Goal: Information Seeking & Learning: Learn about a topic

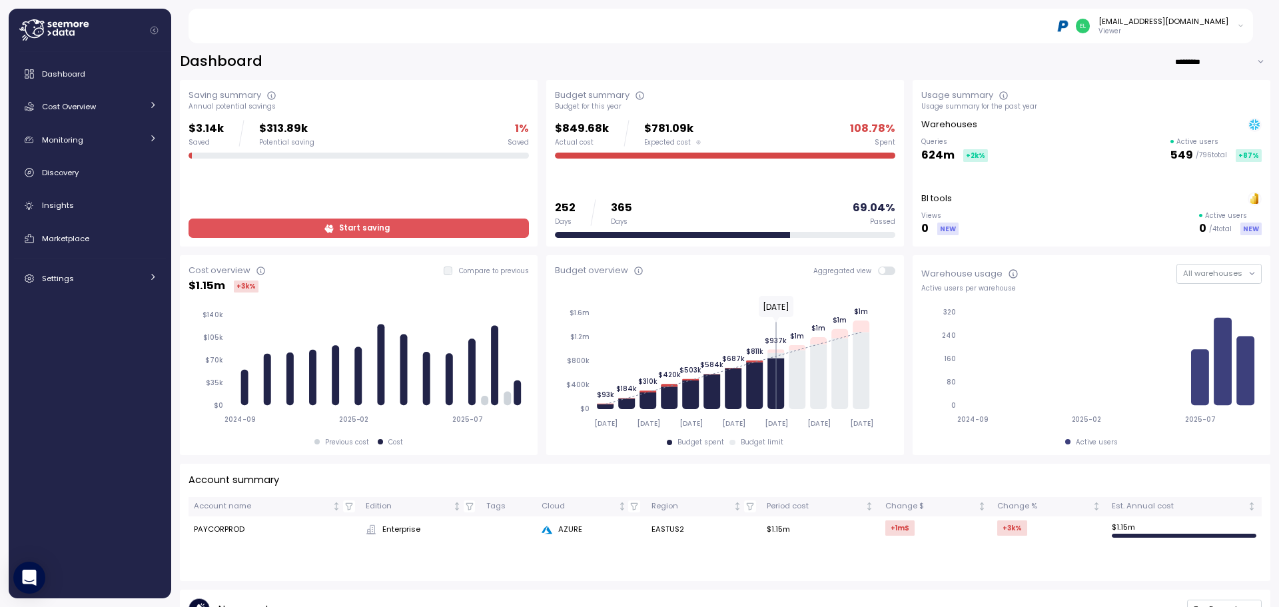
scroll to position [196, 0]
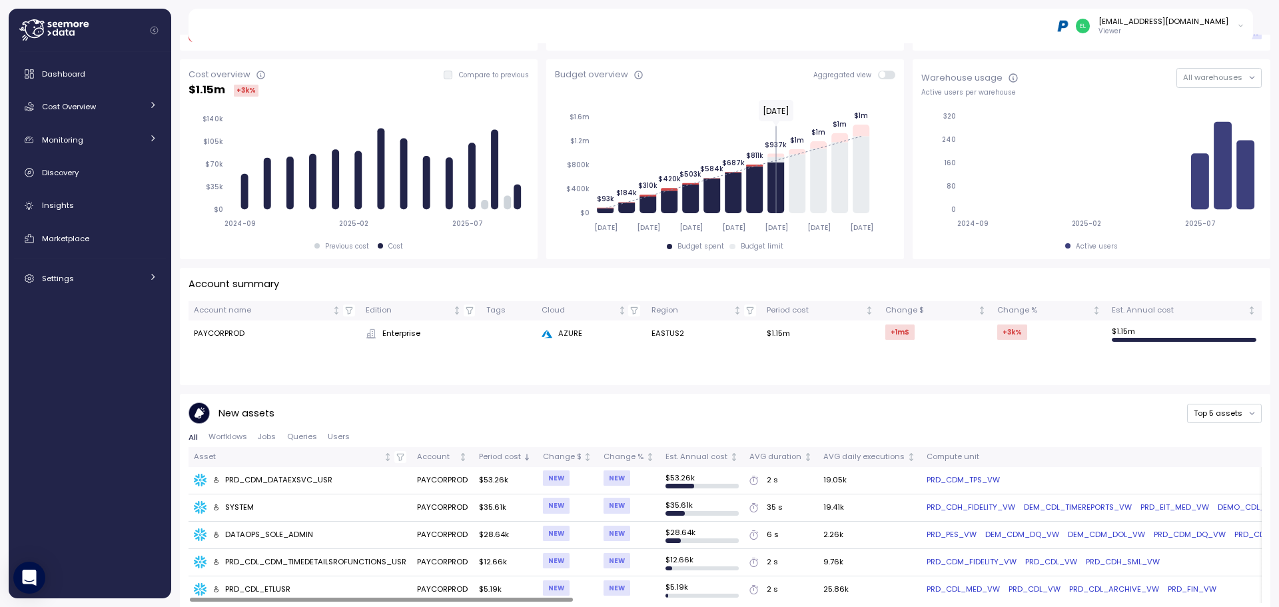
click at [281, 480] on div "PRD_CDM_DATAEXSVC_USR" at bounding box center [272, 480] width 121 height 12
click at [85, 105] on span "Cost Overview" at bounding box center [69, 106] width 54 height 11
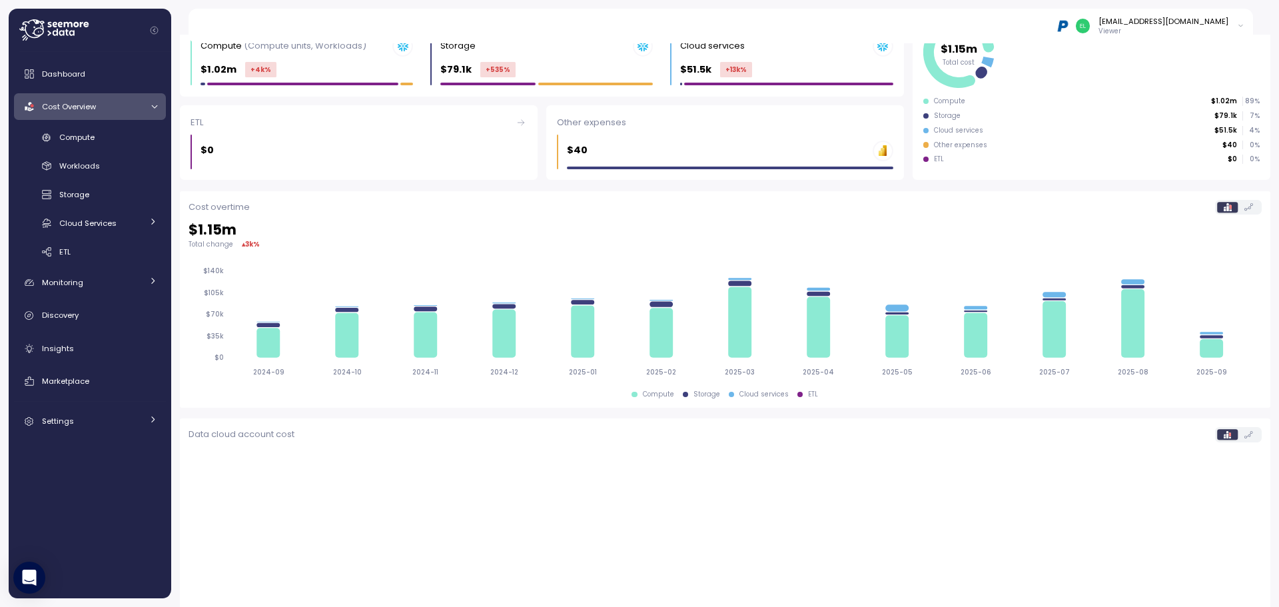
scroll to position [197, 0]
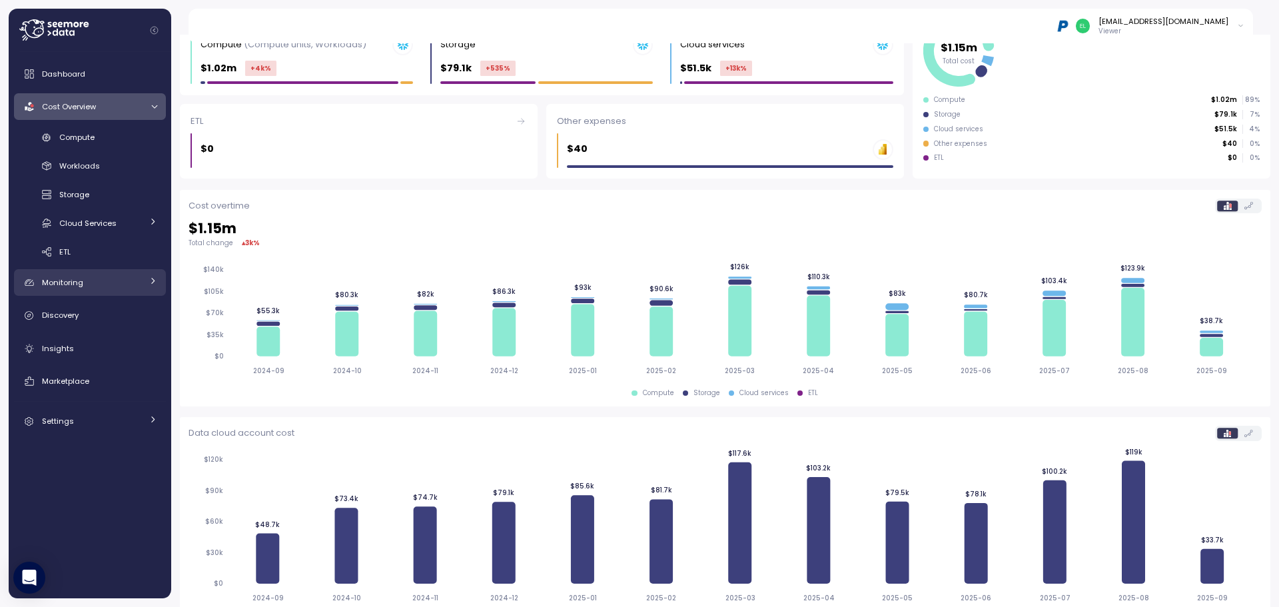
click at [77, 288] on div "Monitoring" at bounding box center [92, 282] width 100 height 13
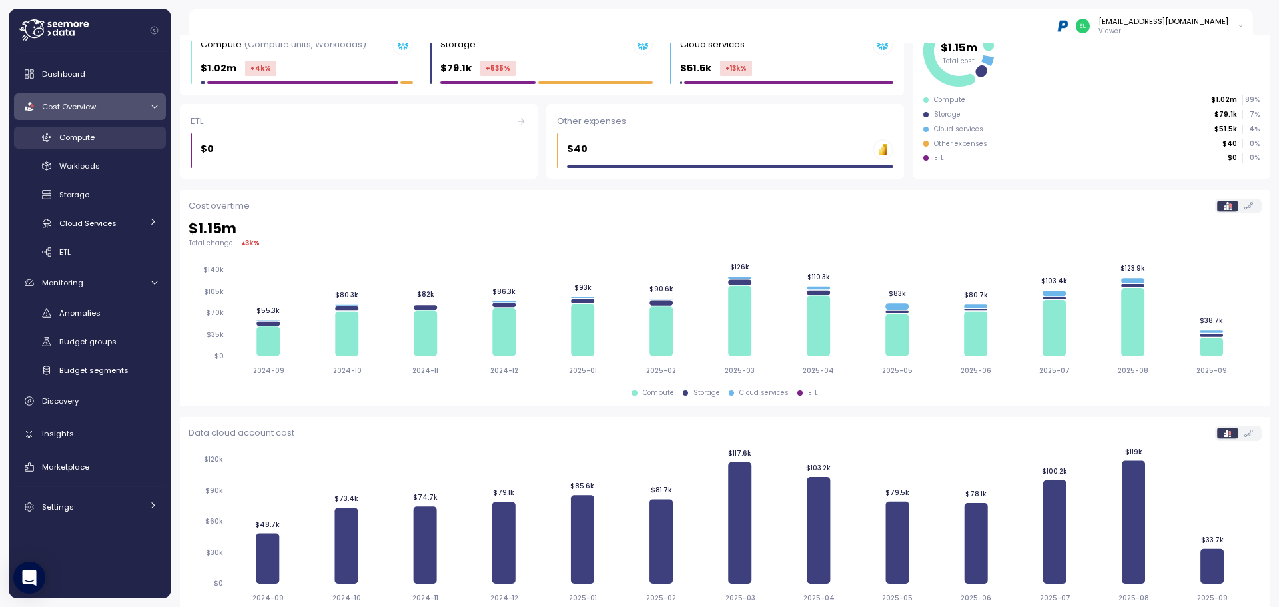
click at [116, 140] on div "Compute" at bounding box center [108, 137] width 98 height 13
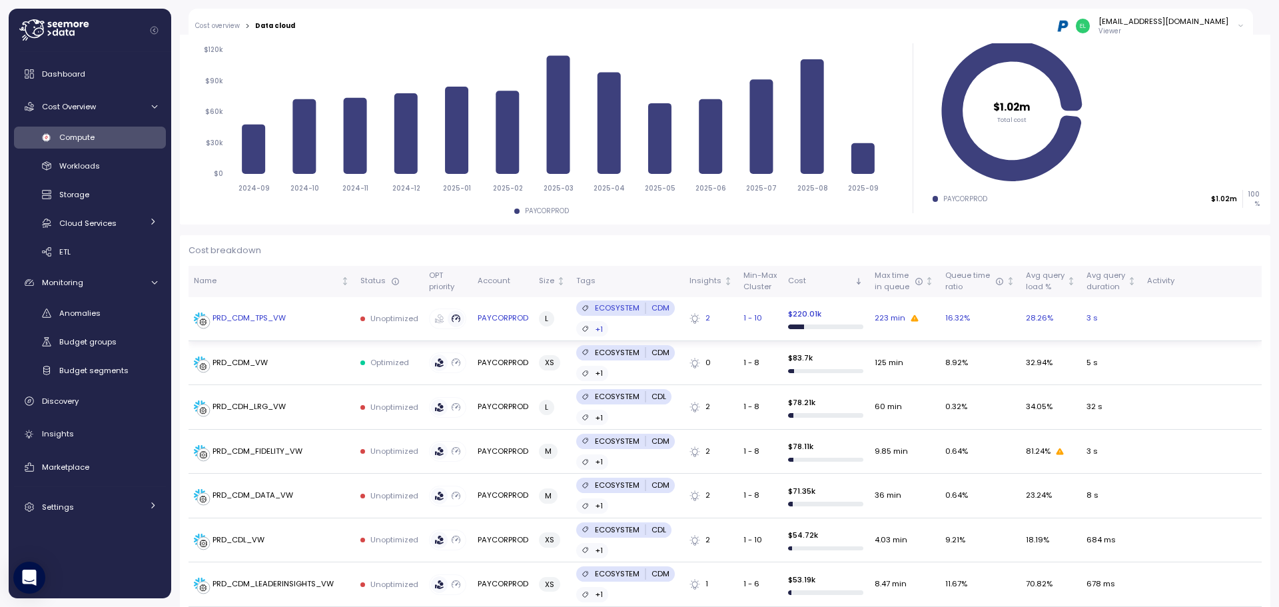
click at [266, 312] on div "PRD_CDM_TPS_VW" at bounding box center [248, 318] width 73 height 12
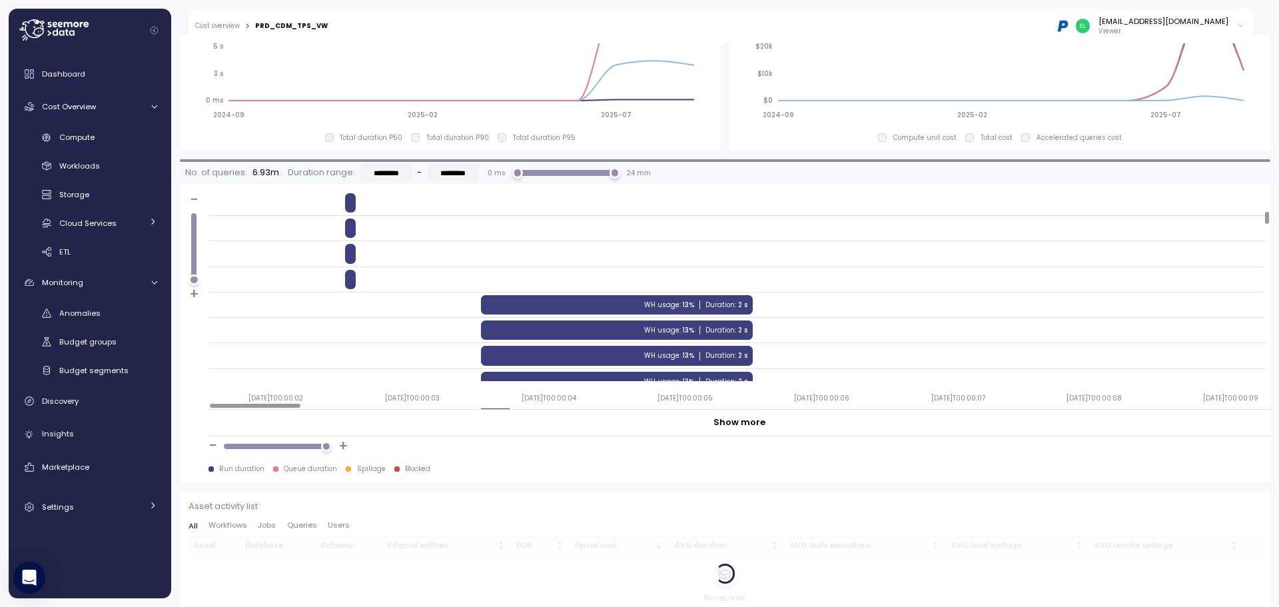
scroll to position [916, 0]
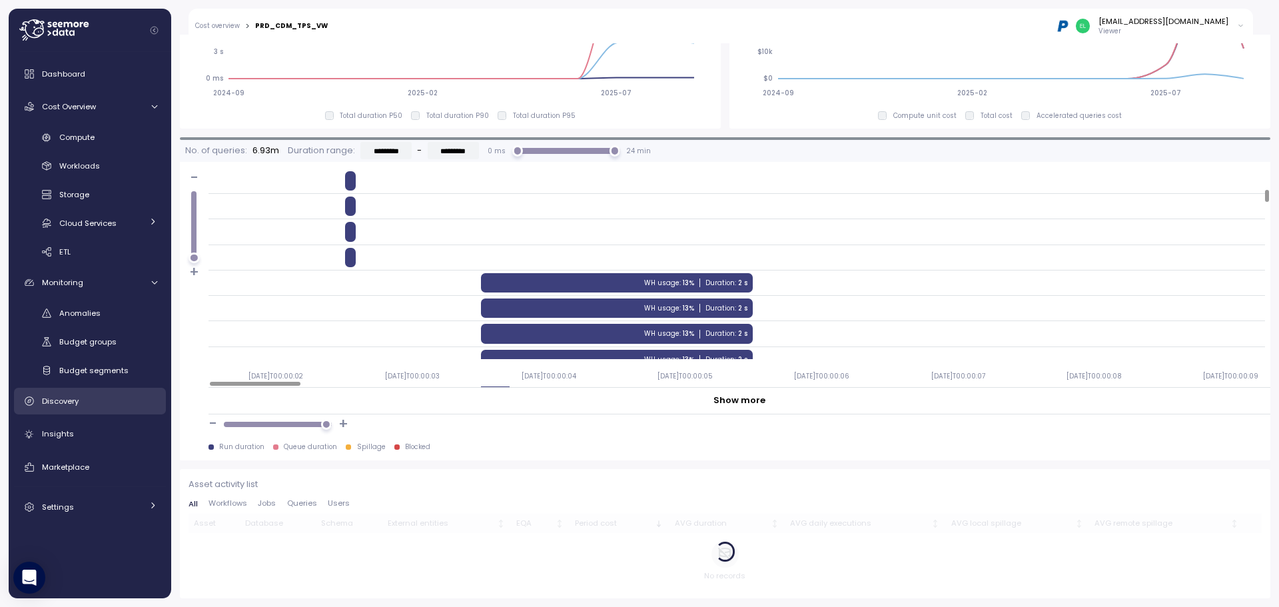
click at [81, 402] on div "Discovery" at bounding box center [99, 400] width 115 height 13
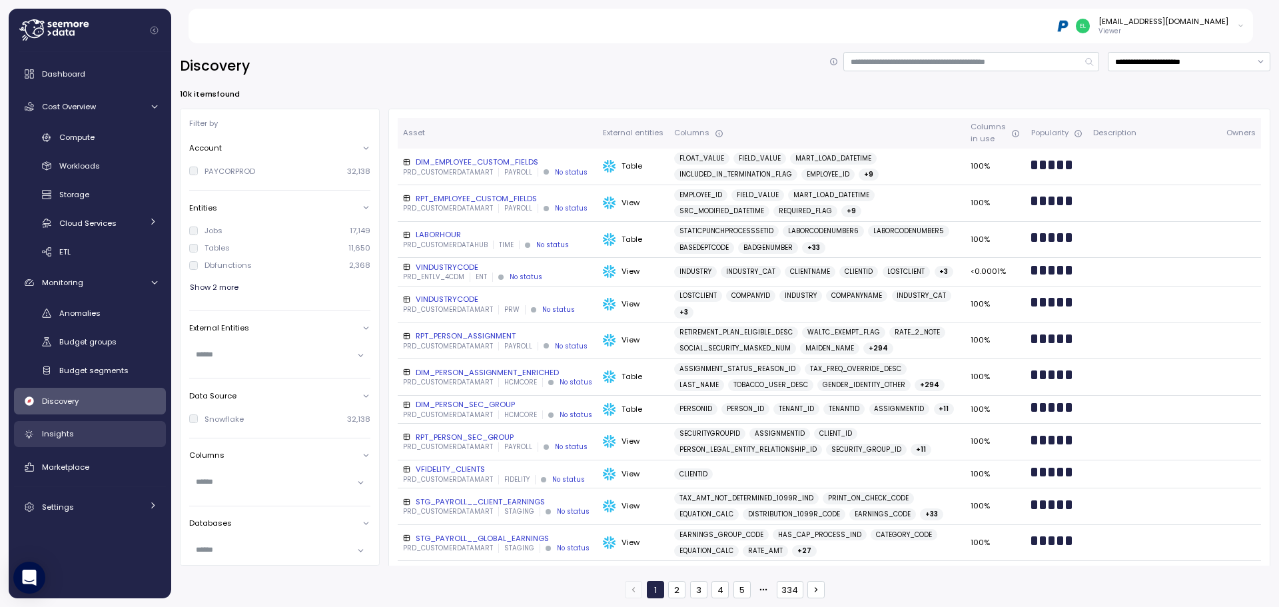
click at [77, 426] on link "Insights" at bounding box center [90, 434] width 152 height 27
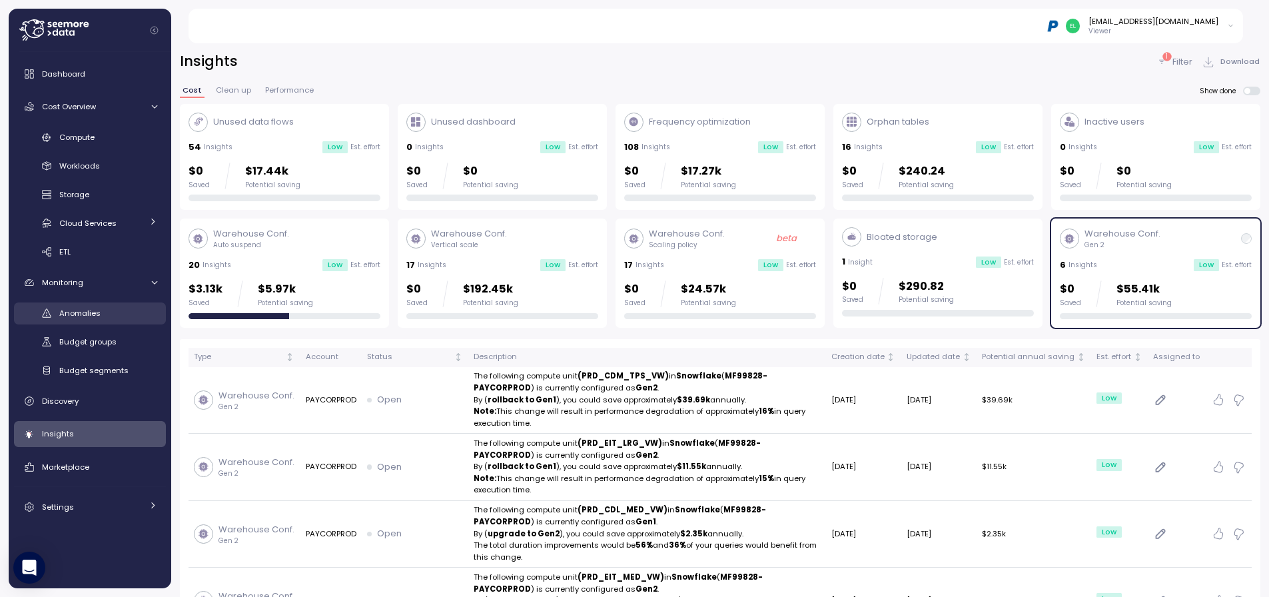
click at [90, 314] on span "Anomalies" at bounding box center [79, 313] width 41 height 11
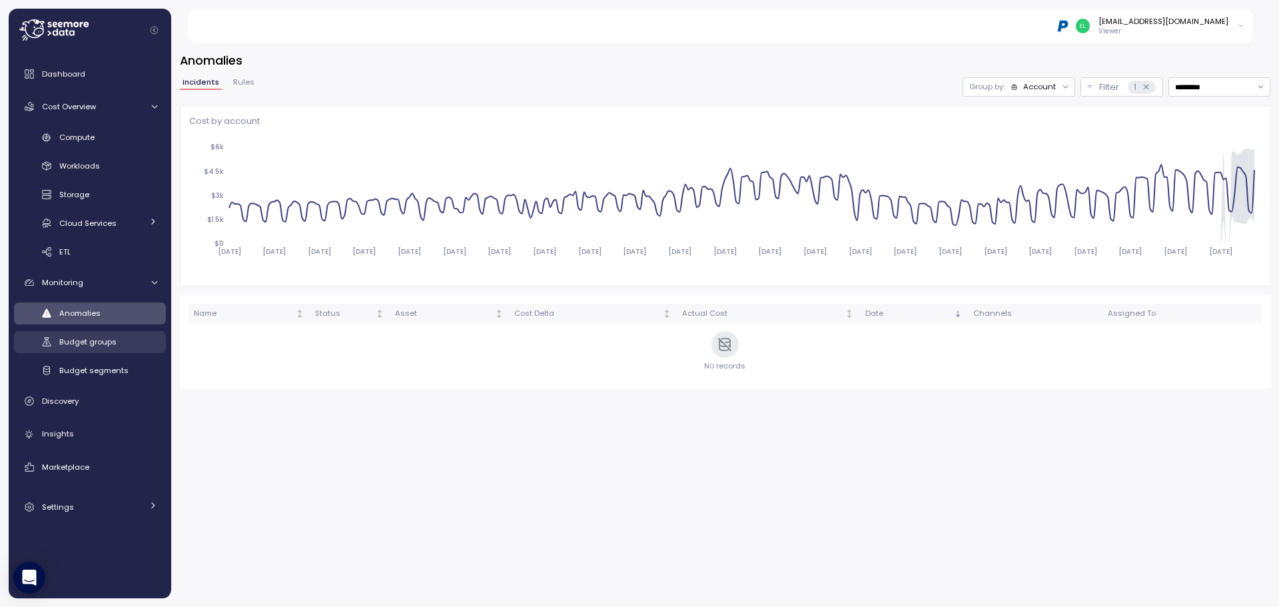
click at [103, 342] on span "Budget groups" at bounding box center [87, 341] width 57 height 11
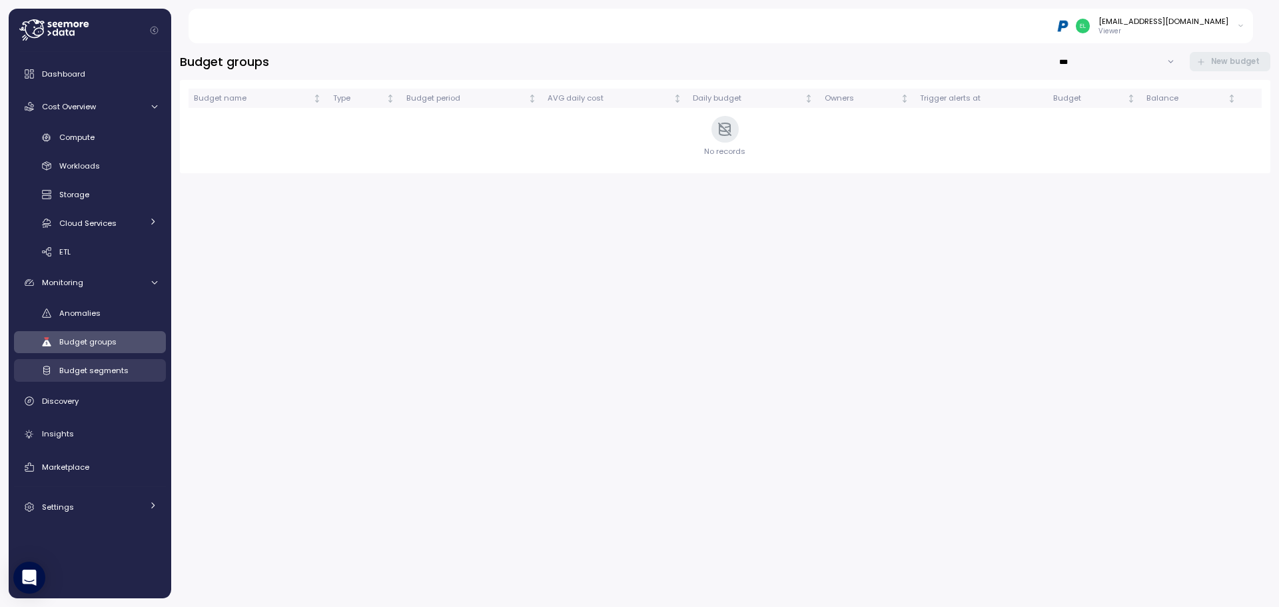
click at [103, 369] on span "Budget segments" at bounding box center [93, 370] width 69 height 11
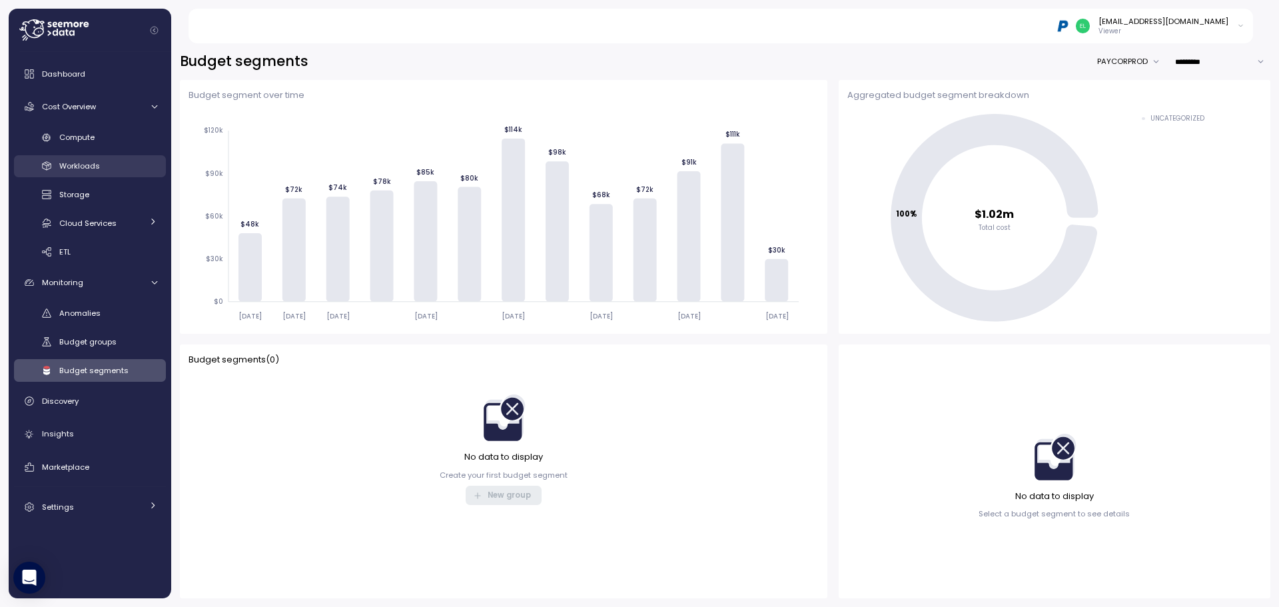
click at [99, 162] on span "Workloads" at bounding box center [79, 165] width 41 height 11
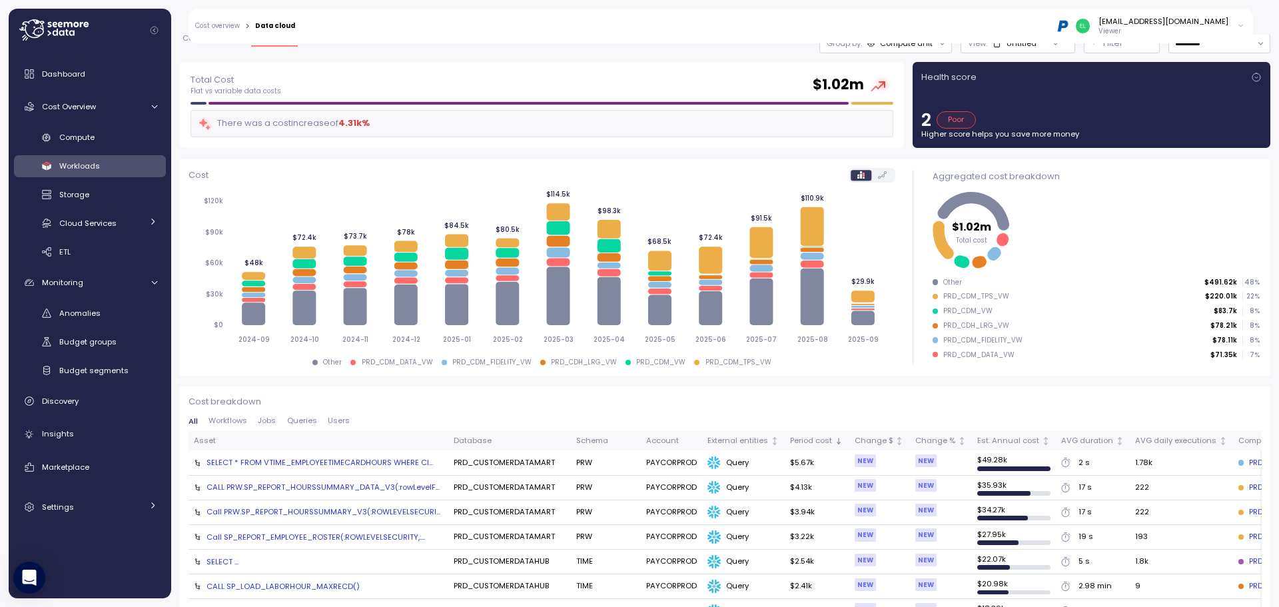
scroll to position [67, 0]
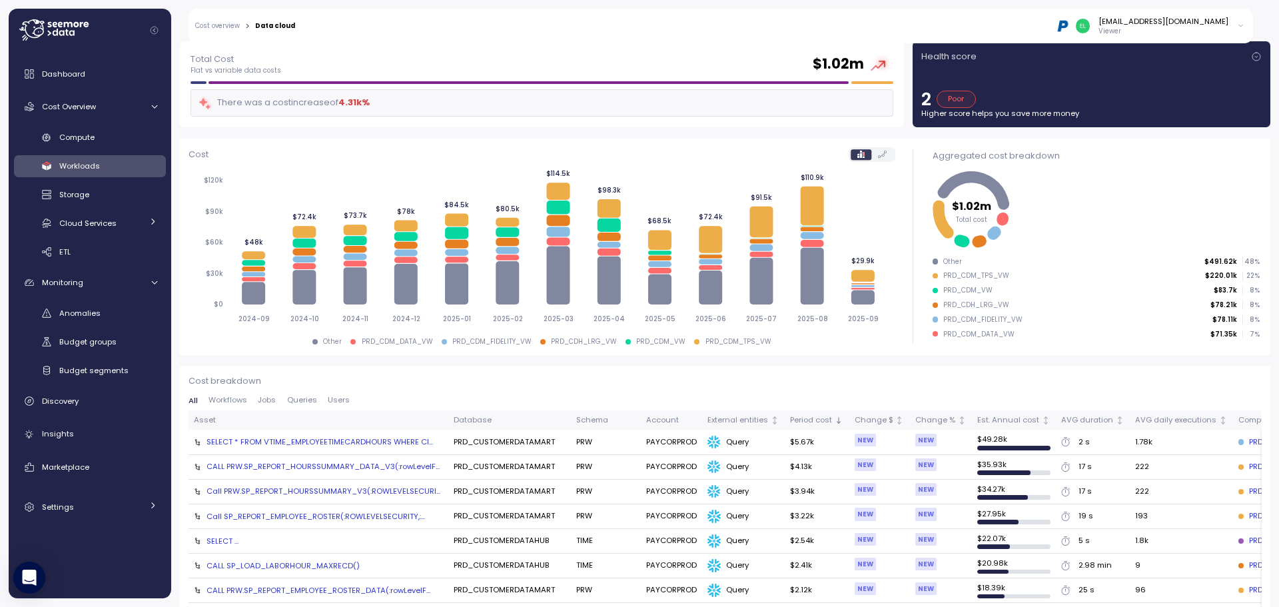
click at [406, 443] on div "SELECT * FROM VTIME_EMPLOYEETIMECARDHOURS WHERE Cl..." at bounding box center [319, 441] width 226 height 11
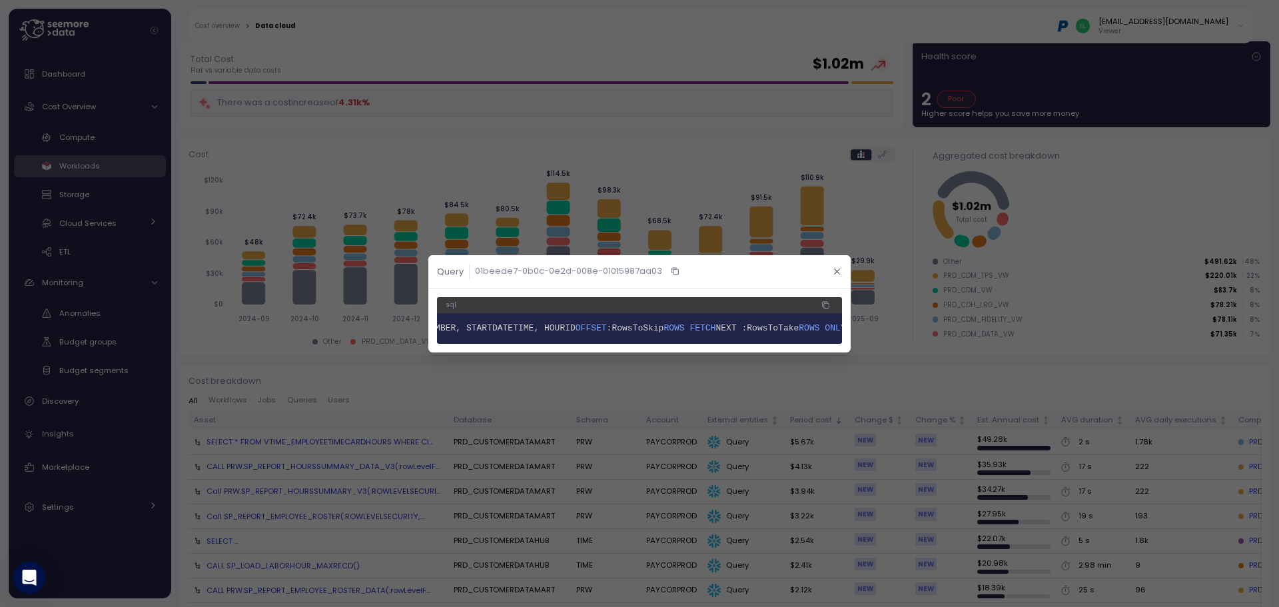
scroll to position [0, 751]
click at [833, 267] on icon "button" at bounding box center [836, 271] width 9 height 9
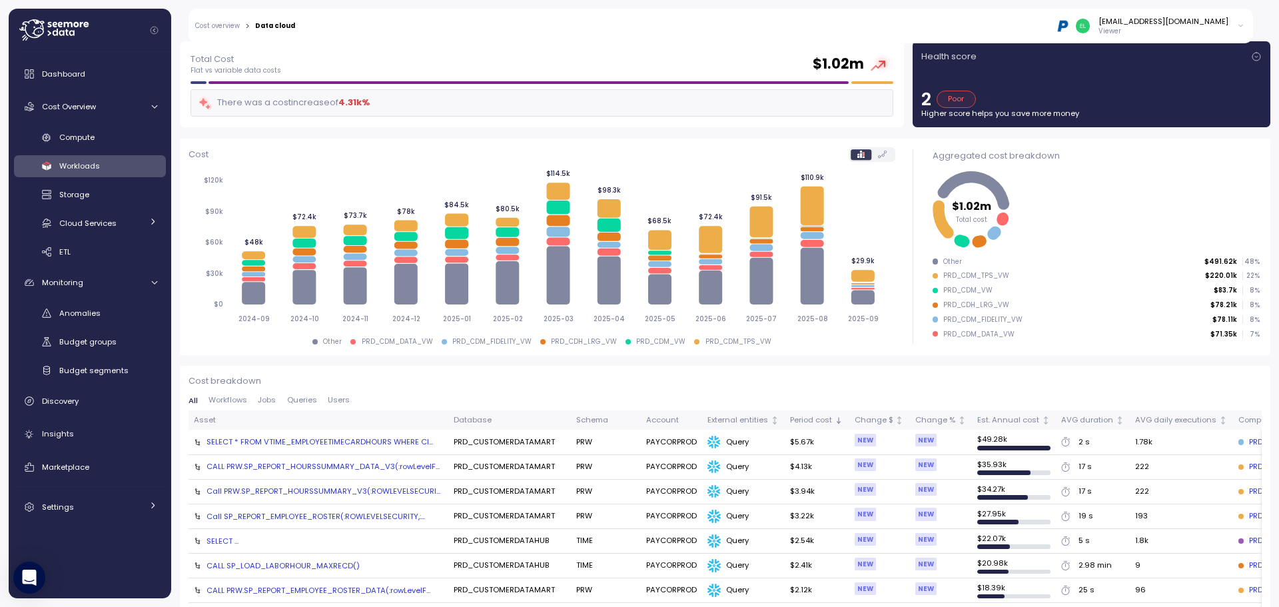
click at [365, 467] on div "CALL PRW.SP_REPORT_HOURSSUMMARY_DATA_V3(:rowLevelF..." at bounding box center [322, 466] width 233 height 11
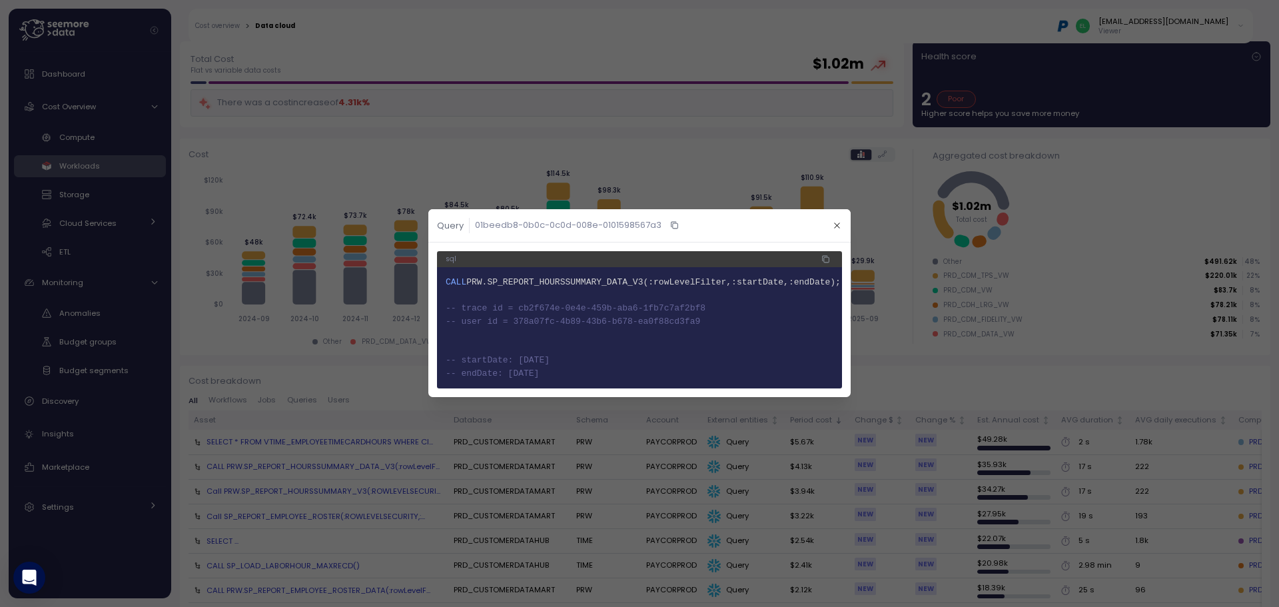
drag, startPoint x: 559, startPoint y: 376, endPoint x: 444, endPoint y: 281, distance: 148.5
click at [444, 281] on pre "1 CALL PRW.SP_REPORT_HOURSSUMMARY_DATA_V3(:rowLevelFilter,:startDate,:endDate);…" at bounding box center [639, 328] width 405 height 121
click at [646, 322] on span "-- user id = 378a07fc-4b89-43b6-b678-ea0f88cd3fa9" at bounding box center [572, 321] width 254 height 10
drag, startPoint x: 557, startPoint y: 376, endPoint x: 441, endPoint y: 313, distance: 131.7
click at [441, 313] on pre "1 CALL PRW.SP_REPORT_HOURSSUMMARY_DATA_V3(:rowLevelFilter,:startDate,:endDate);…" at bounding box center [639, 328] width 405 height 121
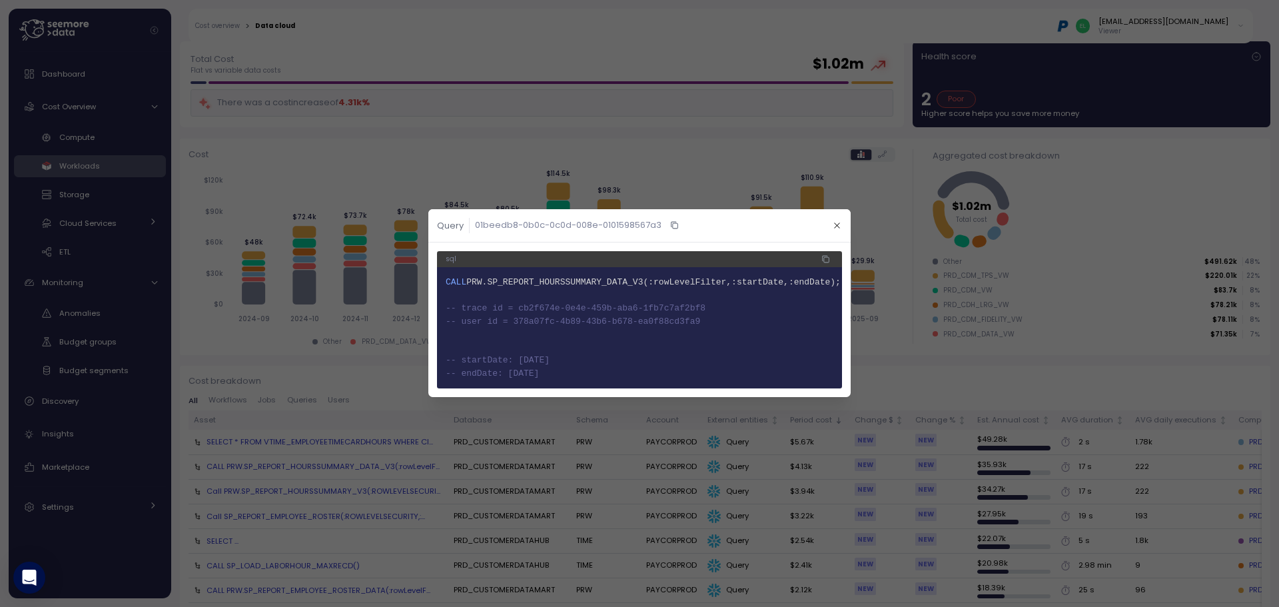
click at [526, 362] on span "-- startDate: [DATE]" at bounding box center [497, 361] width 104 height 10
drag, startPoint x: 571, startPoint y: 373, endPoint x: 443, endPoint y: 308, distance: 143.2
click at [443, 308] on pre "1 CALL PRW.SP_REPORT_HOURSSUMMARY_DATA_V3(:rowLevelFilter,:startDate,:endDate);…" at bounding box center [639, 328] width 405 height 121
click at [534, 365] on span "7 -- startDate: [DATE]" at bounding box center [639, 360] width 388 height 13
click at [461, 311] on span "-- trace id = cb2f674e-0e4e-459b-aba6-1fb7c7af2bf8" at bounding box center [575, 309] width 260 height 10
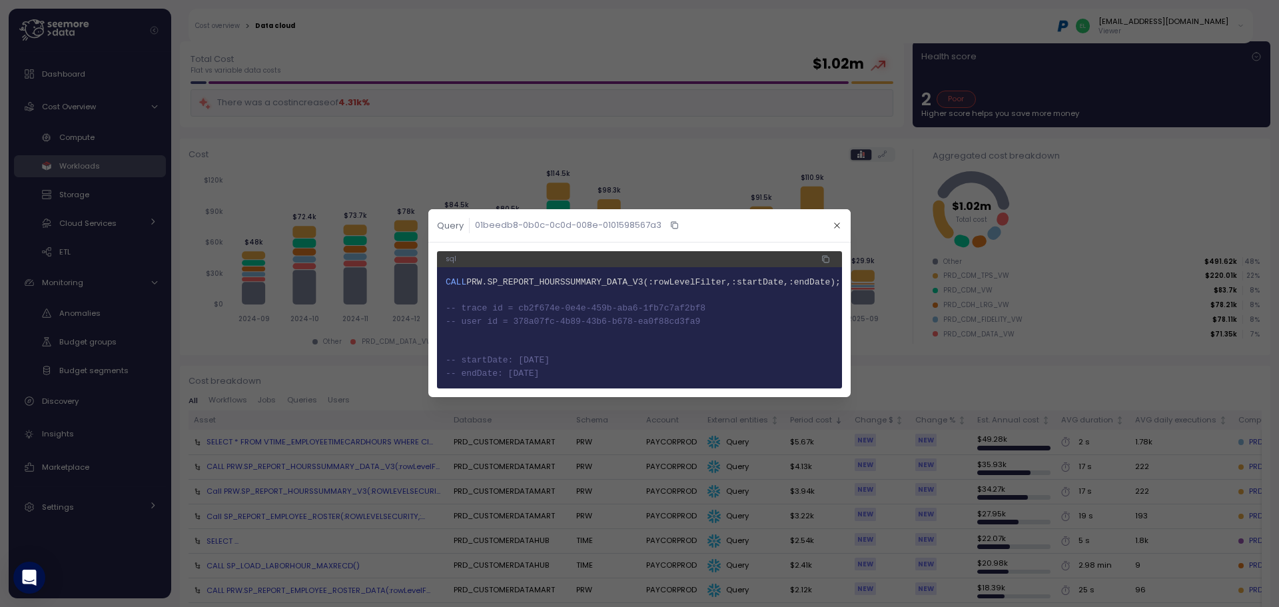
drag, startPoint x: 446, startPoint y: 306, endPoint x: 576, endPoint y: 378, distance: 148.1
click at [576, 378] on code "1 CALL PRW.SP_REPORT_HOURSSUMMARY_DATA_V3(:rowLevelFilter,:startDate,:endDate);…" at bounding box center [639, 328] width 388 height 104
drag, startPoint x: 507, startPoint y: 361, endPoint x: 569, endPoint y: 374, distance: 63.3
click at [507, 361] on span "-- startDate: [DATE]" at bounding box center [497, 361] width 104 height 10
drag, startPoint x: 561, startPoint y: 374, endPoint x: 436, endPoint y: 303, distance: 143.5
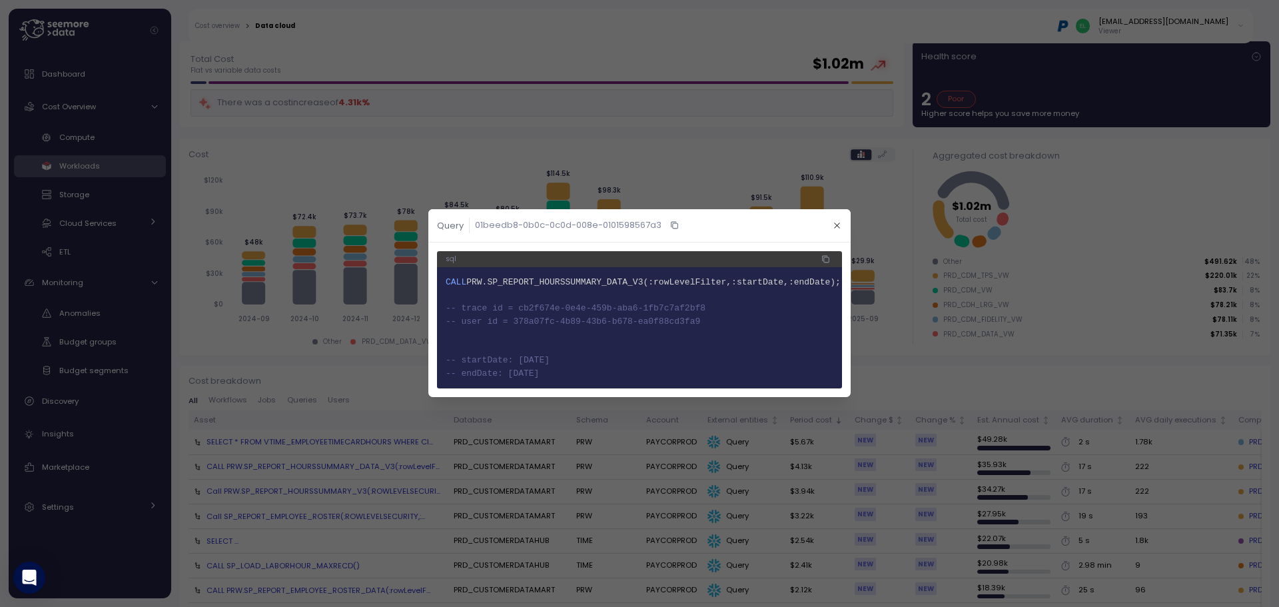
click at [436, 303] on div "sql 1 CALL PRW.SP_REPORT_HOURSSUMMARY_DATA_V3(:rowLevelFilter,:startDate,:endDa…" at bounding box center [639, 319] width 422 height 154
click at [837, 223] on icon "button" at bounding box center [836, 225] width 9 height 9
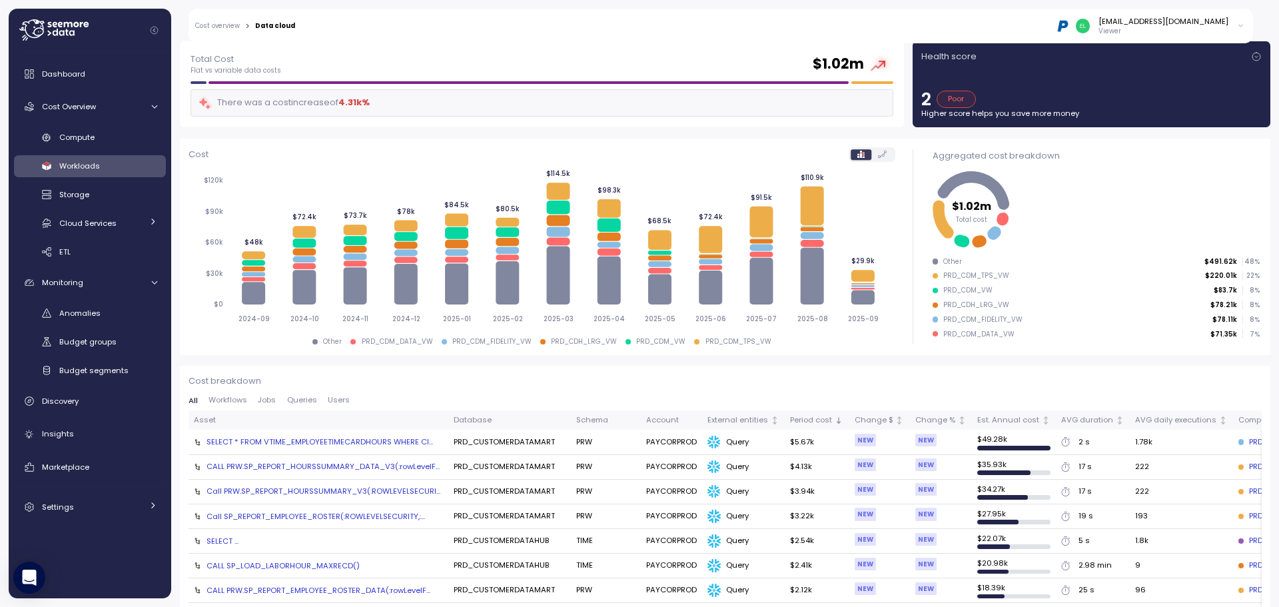
scroll to position [0, 0]
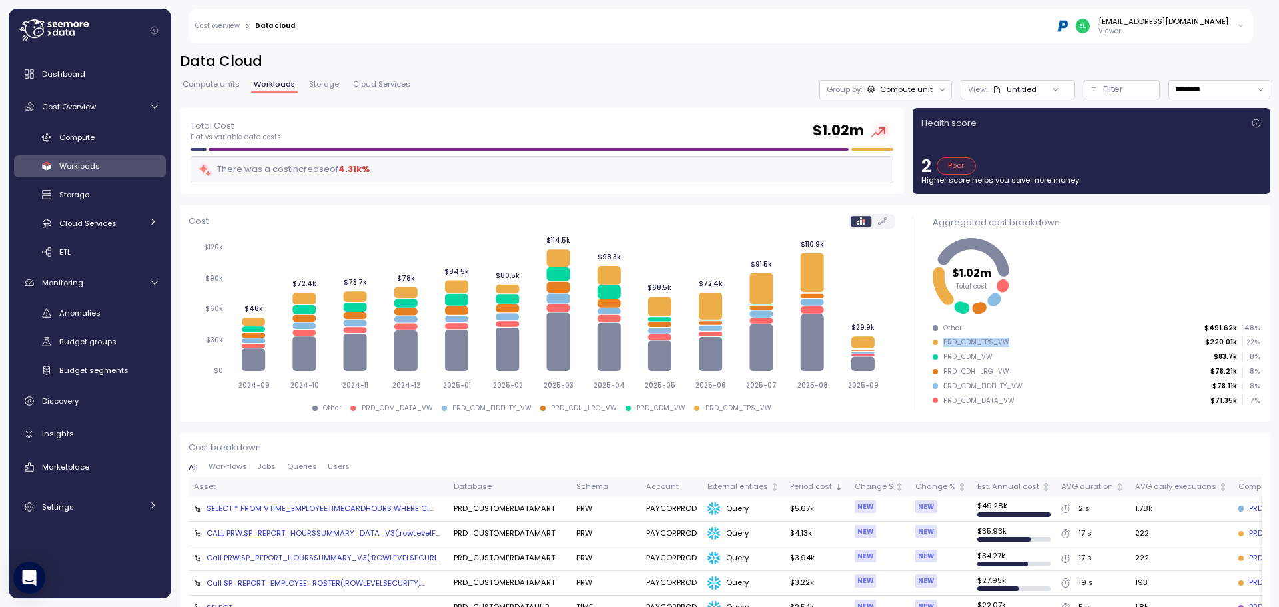
drag, startPoint x: 935, startPoint y: 340, endPoint x: 1013, endPoint y: 340, distance: 78.6
click at [1013, 340] on div "PRD_CDM_TPS_VW $220.01k 22 %" at bounding box center [1095, 342] width 327 height 9
drag, startPoint x: 344, startPoint y: 168, endPoint x: 425, endPoint y: 169, distance: 81.2
click at [421, 168] on div "There was a cost increase of 4.31k %" at bounding box center [541, 169] width 703 height 27
click at [426, 170] on div "There was a cost increase of 4.31k %" at bounding box center [541, 169] width 703 height 27
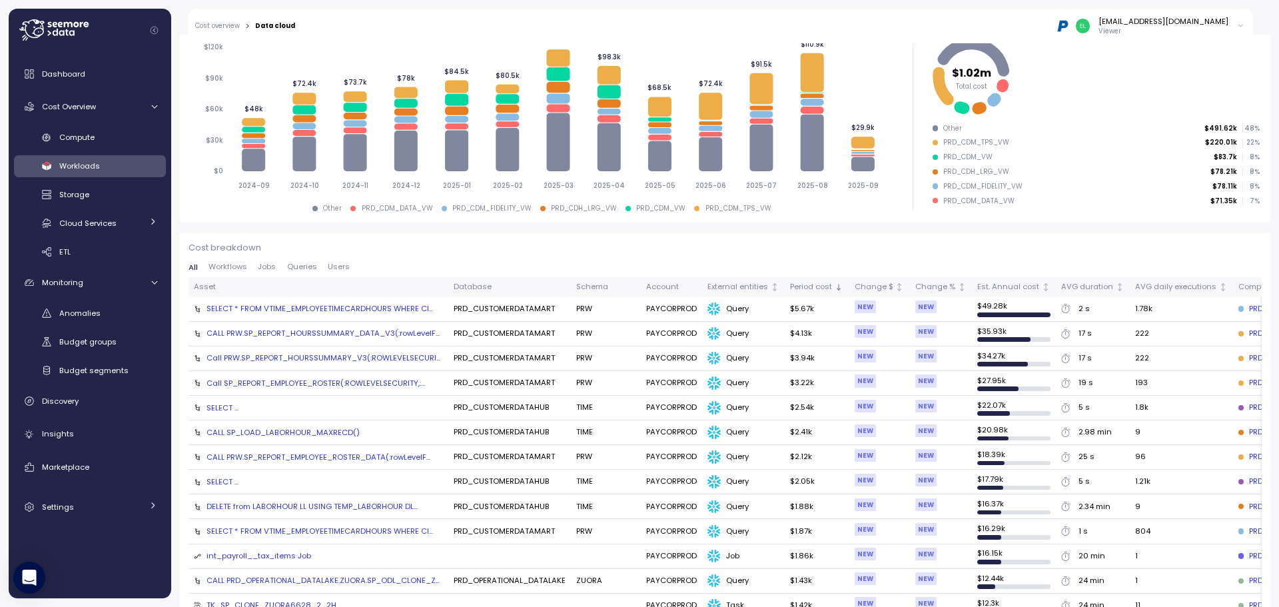
scroll to position [133, 0]
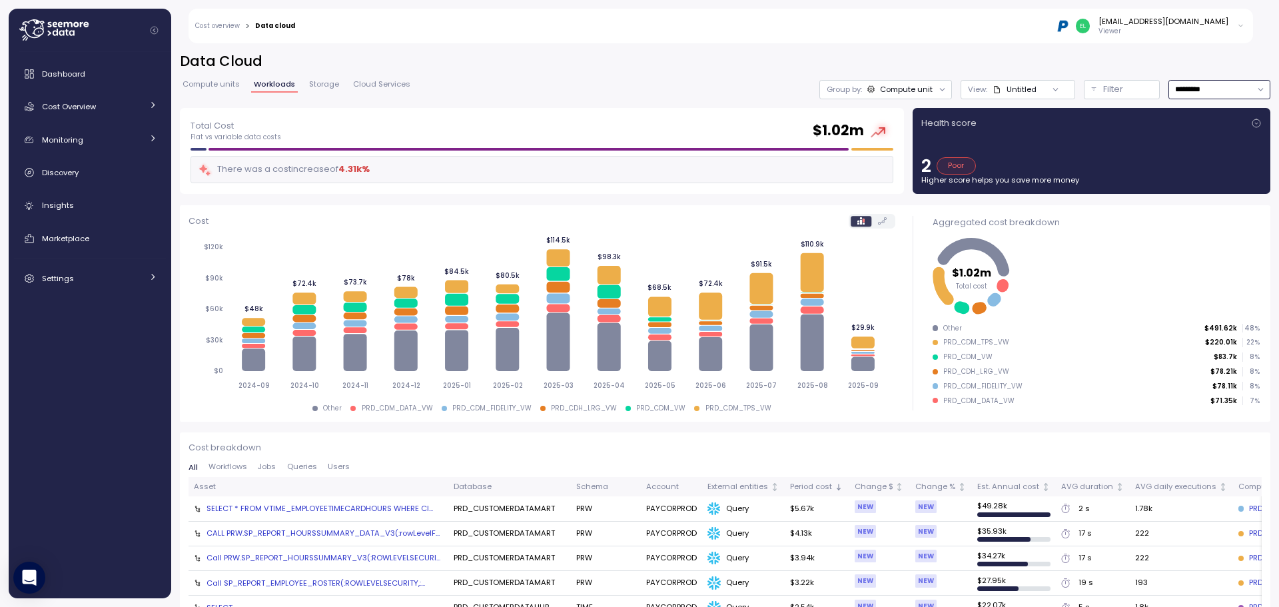
click at [1201, 91] on input "*********" at bounding box center [1219, 89] width 102 height 19
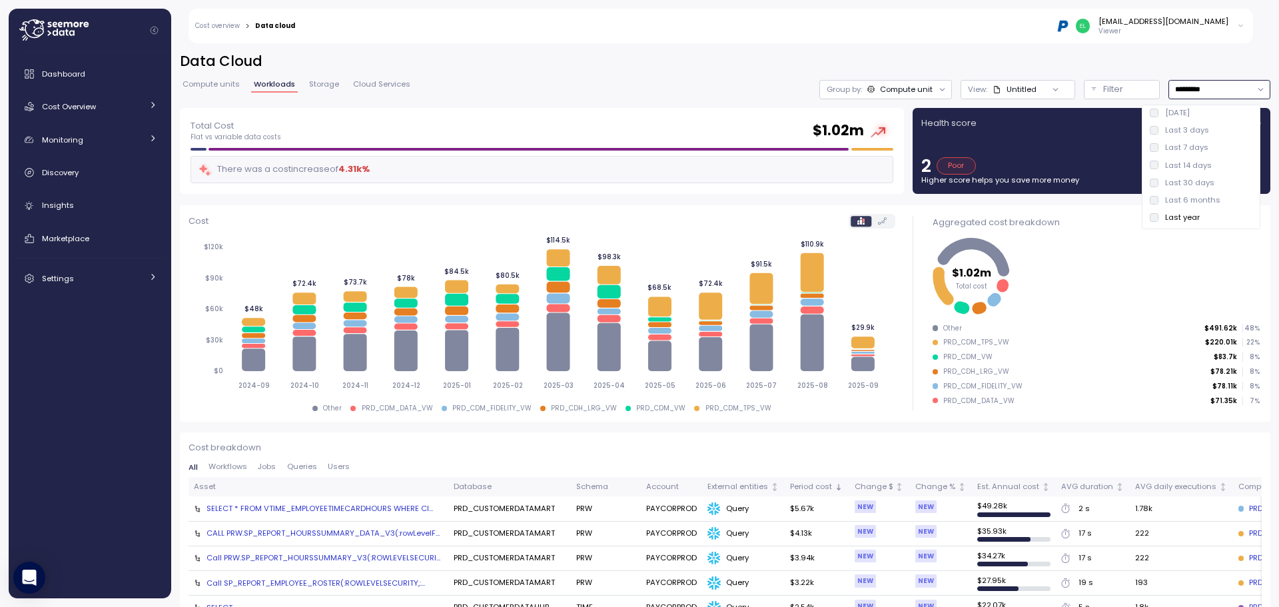
type input "**********"
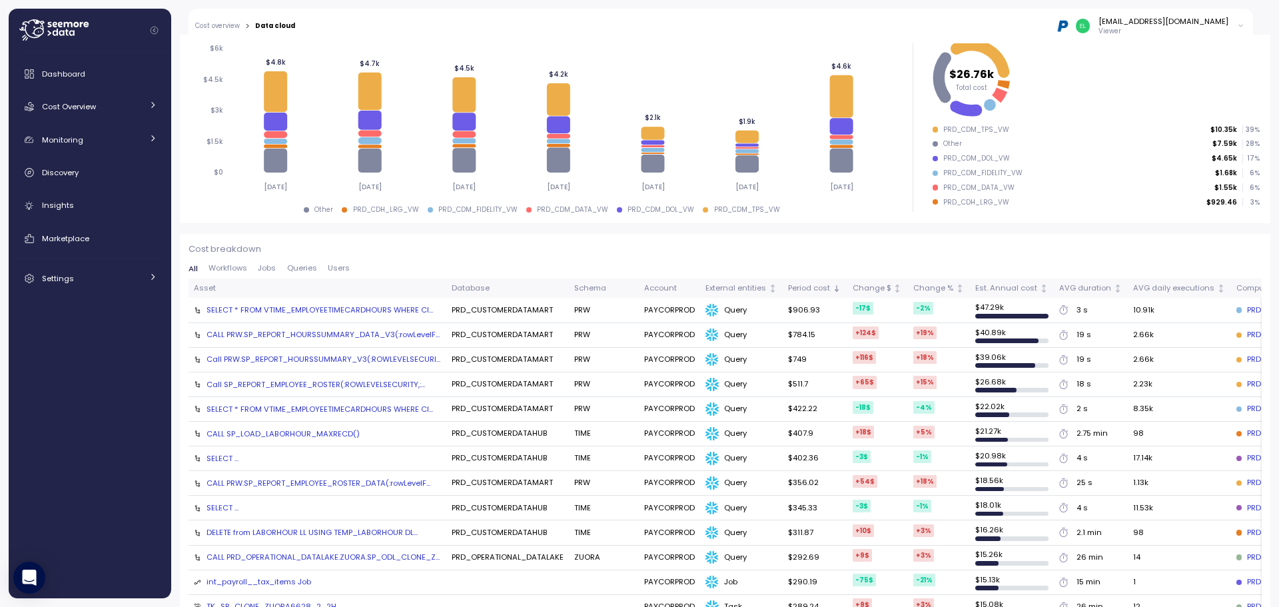
scroll to position [200, 0]
click at [348, 310] on div "SELECT * FROM VTIME_EMPLOYEETIMECARDHOURS WHERE Cl..." at bounding box center [319, 308] width 226 height 11
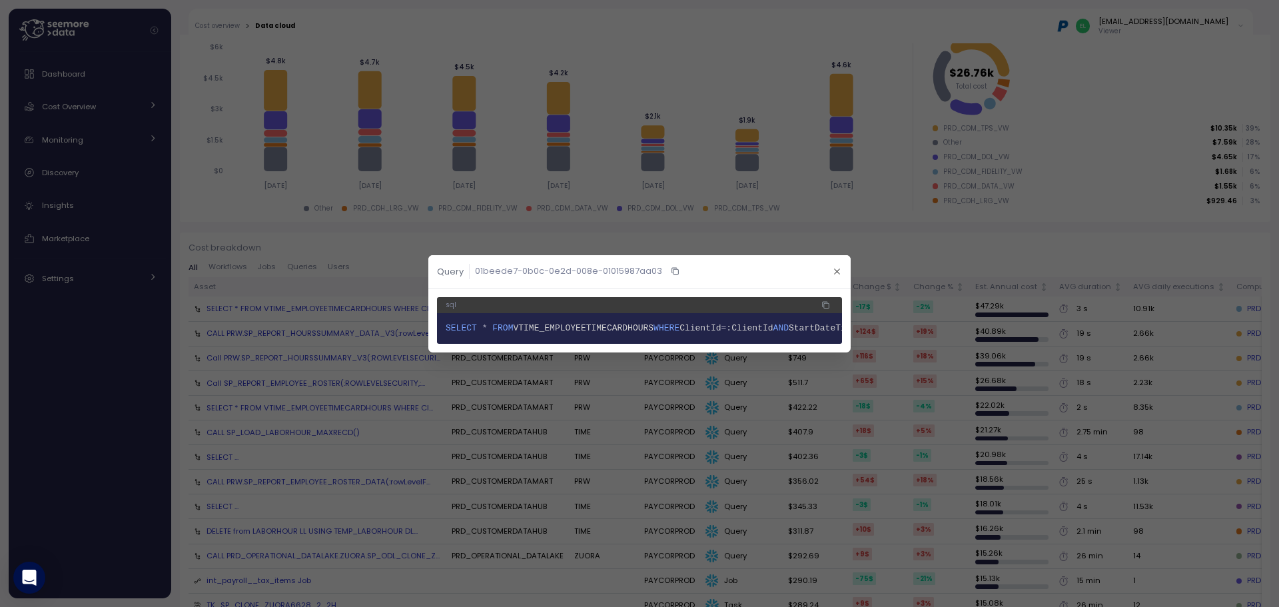
scroll to position [0, 751]
click at [838, 267] on icon "button" at bounding box center [836, 271] width 9 height 9
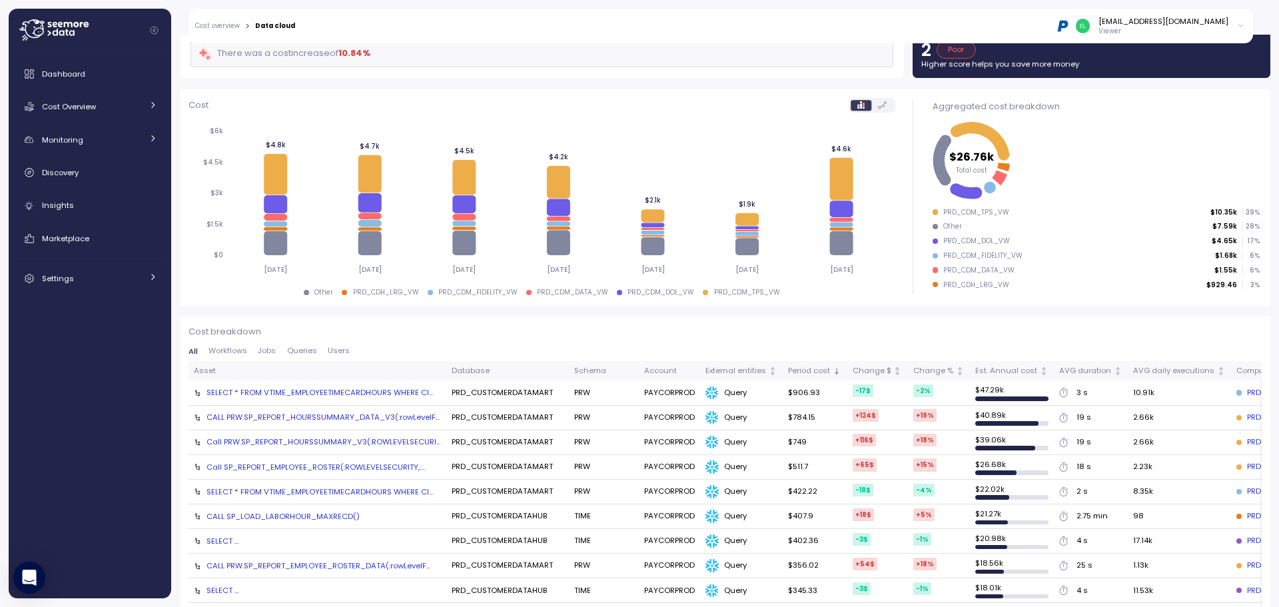
scroll to position [0, 0]
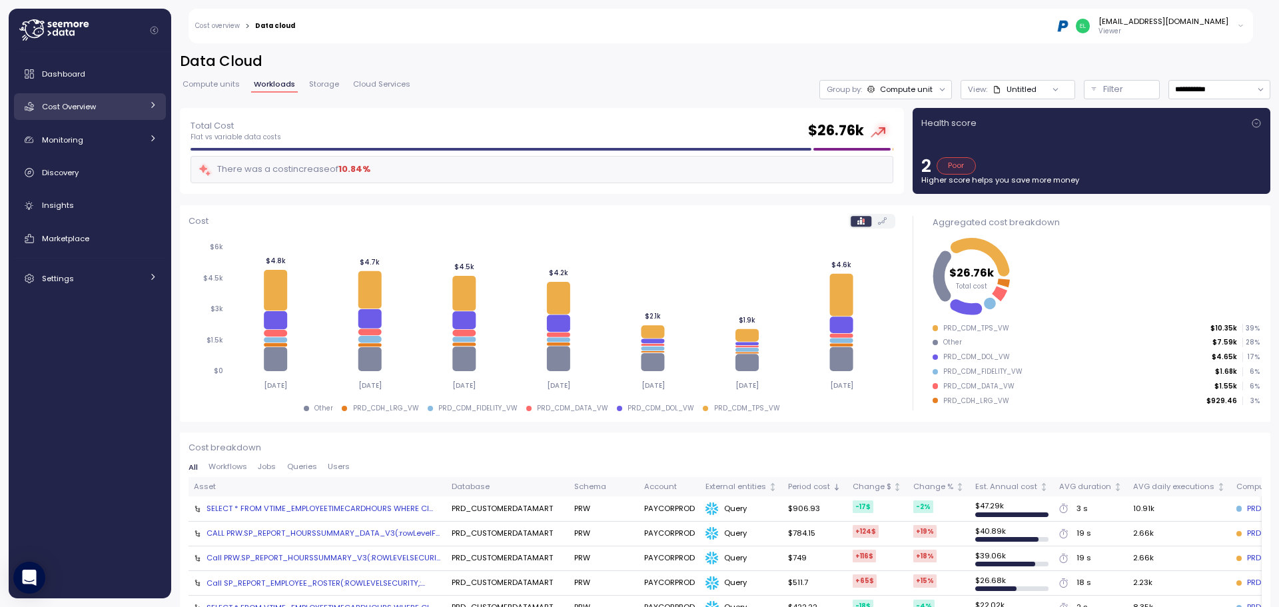
click at [88, 107] on span "Cost Overview" at bounding box center [69, 106] width 54 height 11
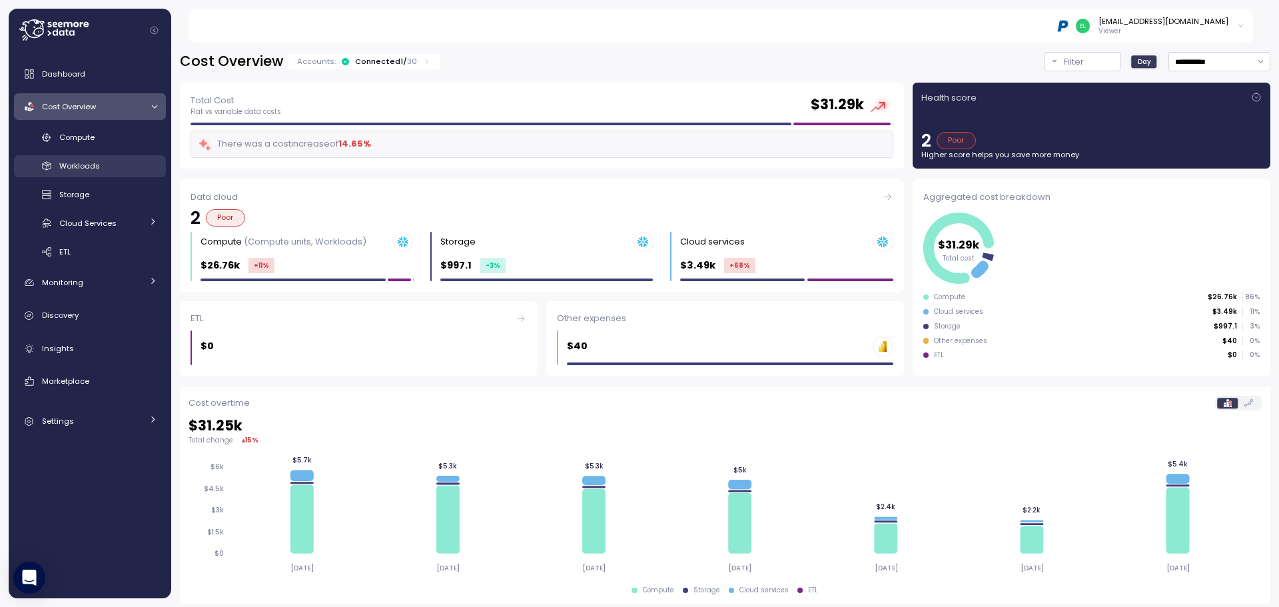
click at [83, 166] on span "Workloads" at bounding box center [79, 165] width 41 height 11
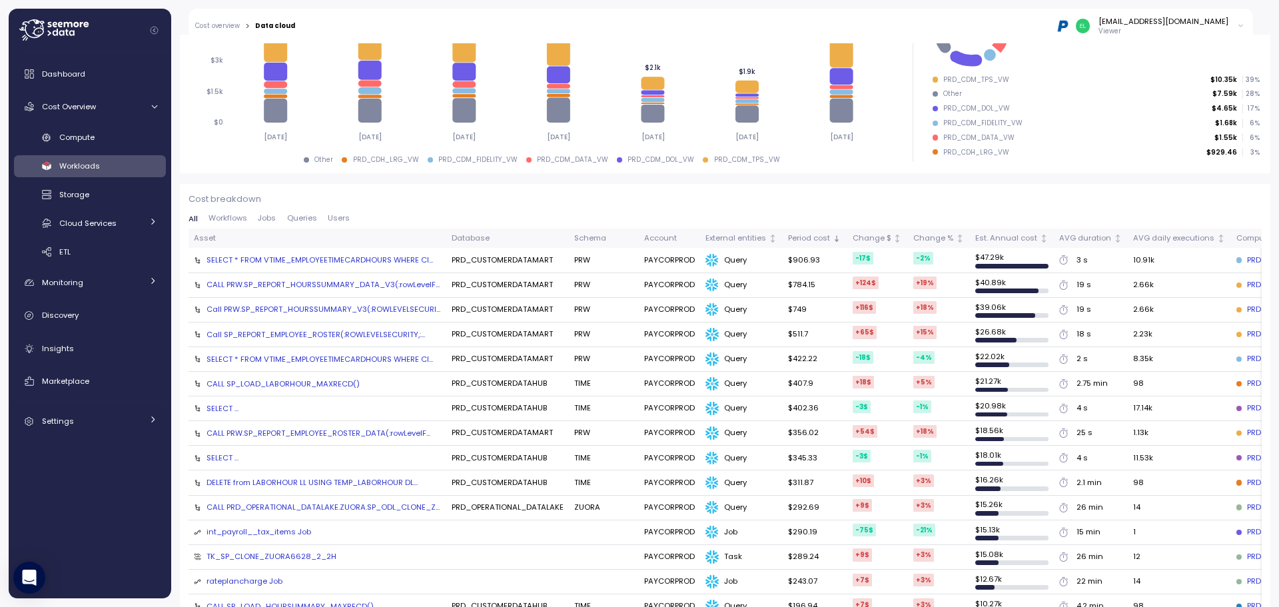
scroll to position [266, 0]
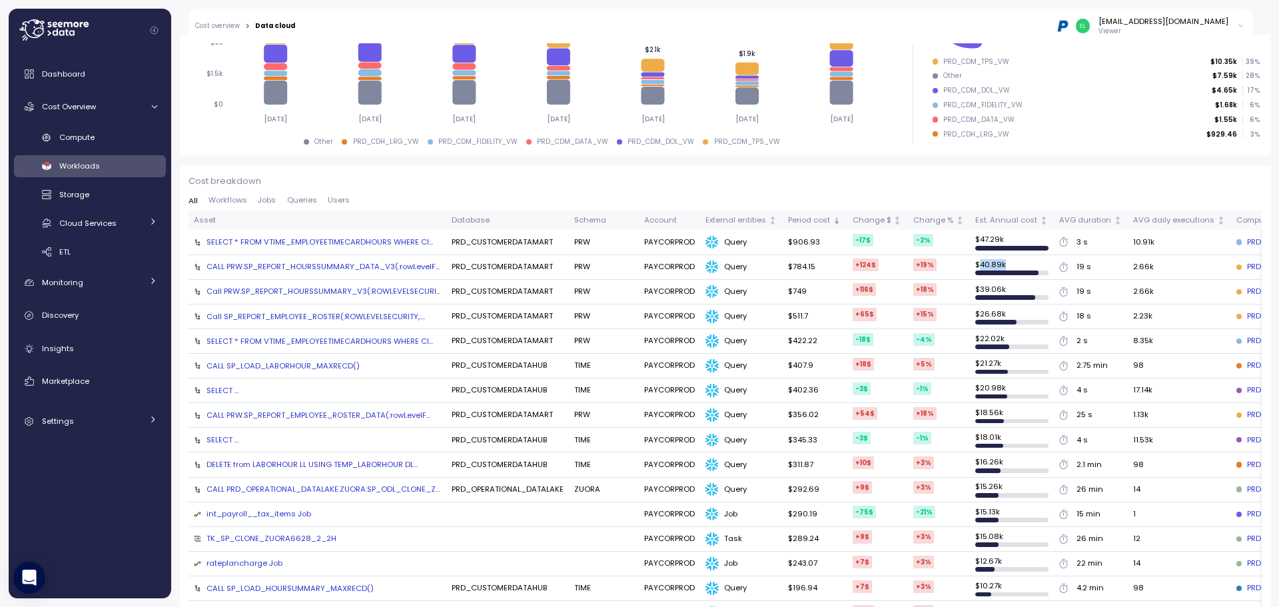
drag, startPoint x: 976, startPoint y: 264, endPoint x: 1012, endPoint y: 264, distance: 36.6
click at [1012, 264] on td "$ 40.89k" at bounding box center [1012, 267] width 84 height 25
drag, startPoint x: 973, startPoint y: 287, endPoint x: 1005, endPoint y: 287, distance: 32.0
click at [1005, 287] on td "$ 39.06k" at bounding box center [1012, 292] width 84 height 25
click at [977, 288] on td "$ 39.06k" at bounding box center [1012, 292] width 84 height 25
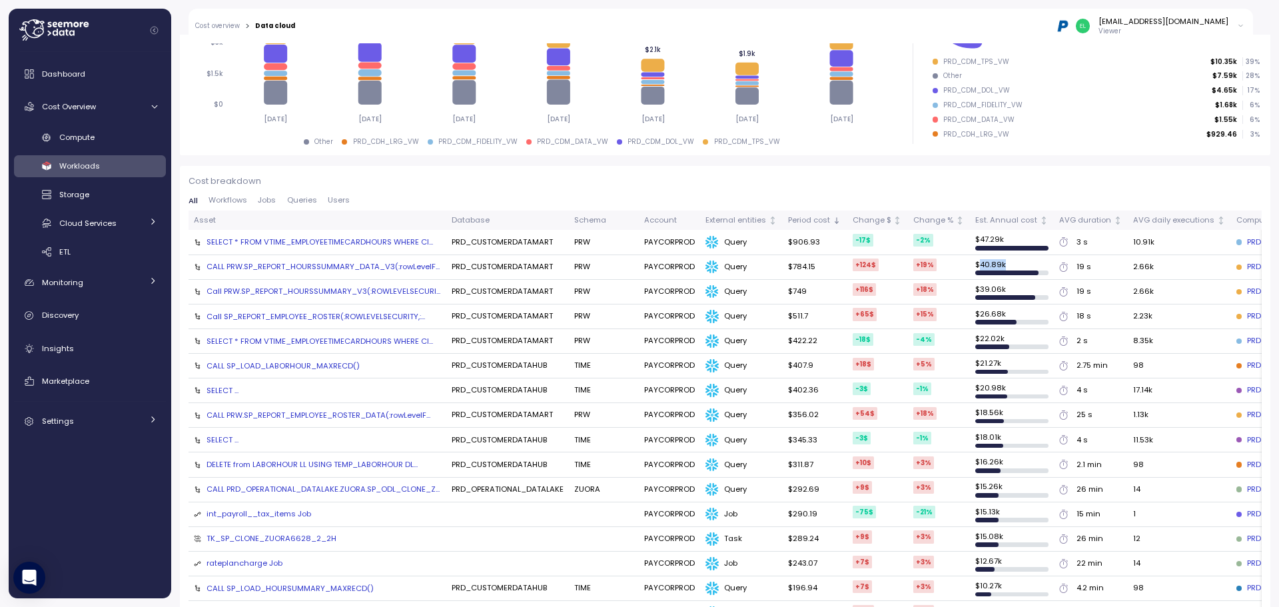
drag, startPoint x: 976, startPoint y: 264, endPoint x: 1010, endPoint y: 264, distance: 34.6
click at [1010, 264] on td "$ 40.89k" at bounding box center [1012, 267] width 84 height 25
drag, startPoint x: 974, startPoint y: 292, endPoint x: 1003, endPoint y: 291, distance: 28.6
click at [1003, 291] on td "$ 39.06k" at bounding box center [1012, 292] width 84 height 25
drag, startPoint x: 976, startPoint y: 262, endPoint x: 1005, endPoint y: 264, distance: 29.4
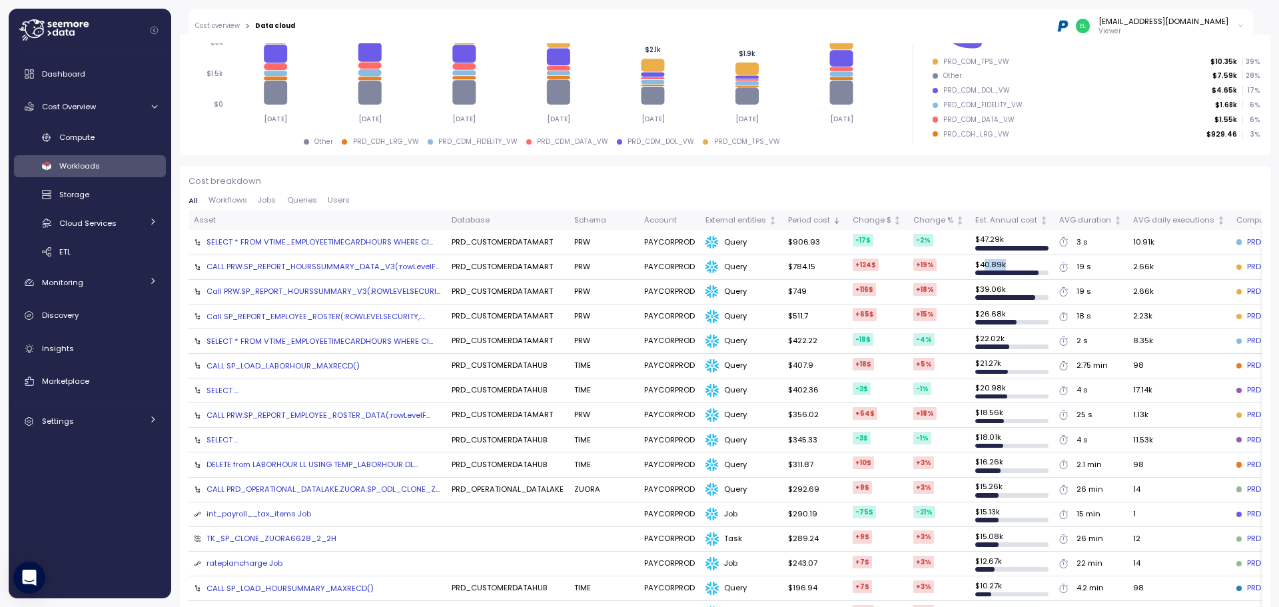
click at [1005, 264] on td "$ 40.89k" at bounding box center [1012, 267] width 84 height 25
click at [993, 266] on td "$ 40.89k" at bounding box center [1012, 267] width 84 height 25
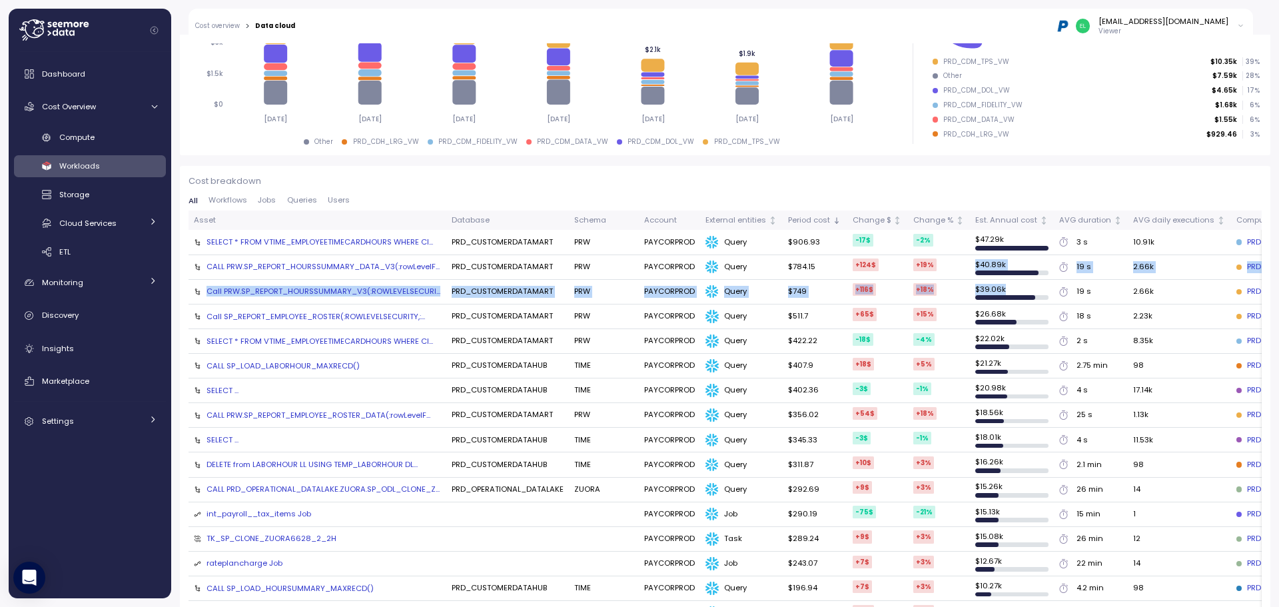
drag, startPoint x: 970, startPoint y: 264, endPoint x: 1017, endPoint y: 298, distance: 58.2
click at [1001, 284] on td "$ 39.06k" at bounding box center [1012, 292] width 84 height 25
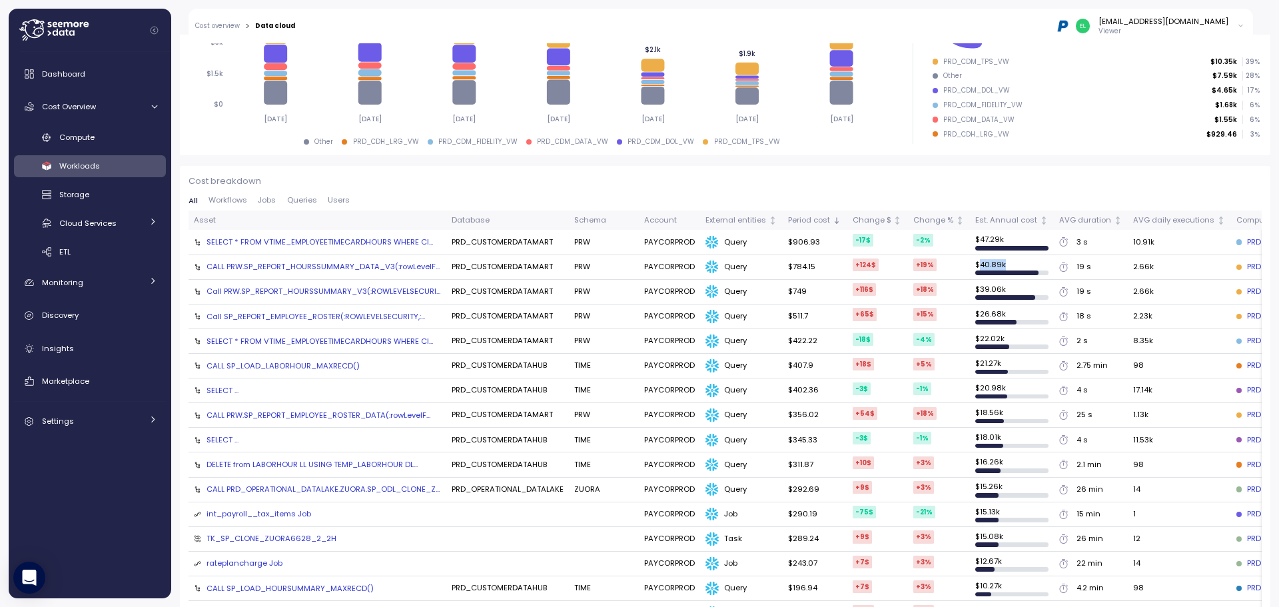
drag, startPoint x: 973, startPoint y: 262, endPoint x: 1017, endPoint y: 272, distance: 45.7
click at [1015, 268] on td "$ 40.89k" at bounding box center [1012, 267] width 84 height 25
drag, startPoint x: 972, startPoint y: 290, endPoint x: 1043, endPoint y: 295, distance: 70.7
click at [1043, 295] on td "$ 39.06k" at bounding box center [1012, 292] width 84 height 25
click at [996, 264] on td "$ 40.89k" at bounding box center [1012, 267] width 84 height 25
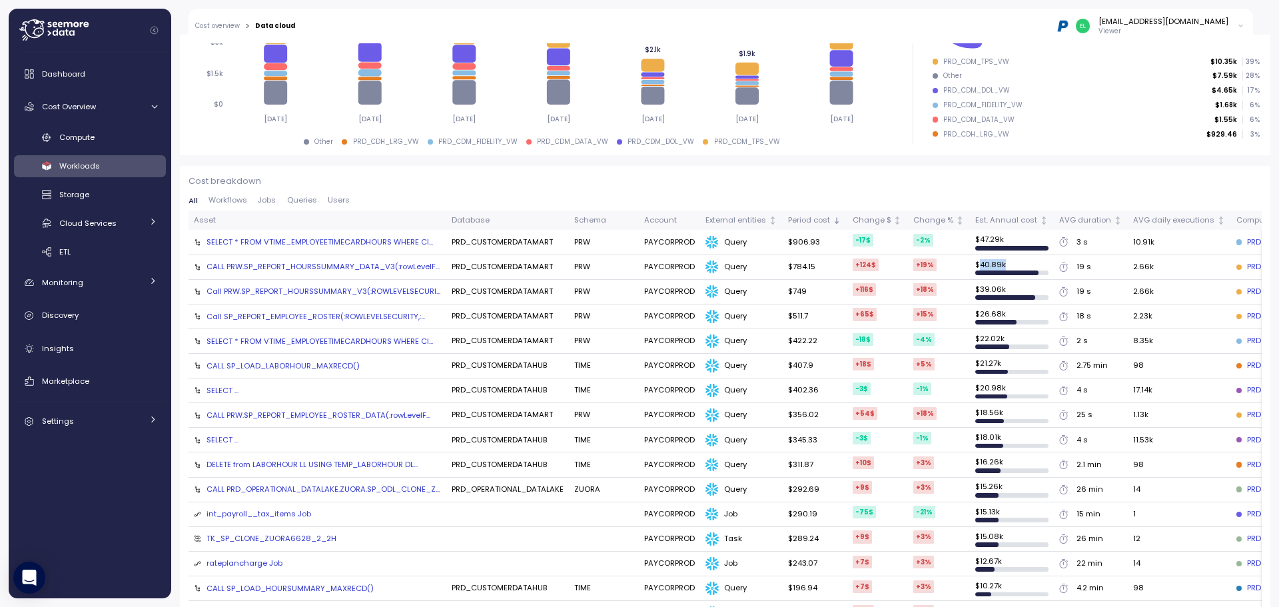
drag, startPoint x: 974, startPoint y: 266, endPoint x: 1010, endPoint y: 260, distance: 36.5
click at [1010, 260] on td "$ 40.89k" at bounding box center [1012, 267] width 84 height 25
drag, startPoint x: 971, startPoint y: 286, endPoint x: 998, endPoint y: 289, distance: 26.8
click at [998, 288] on td "$ 39.06k" at bounding box center [1012, 292] width 84 height 25
click at [989, 288] on td "$ 39.06k" at bounding box center [1012, 292] width 84 height 25
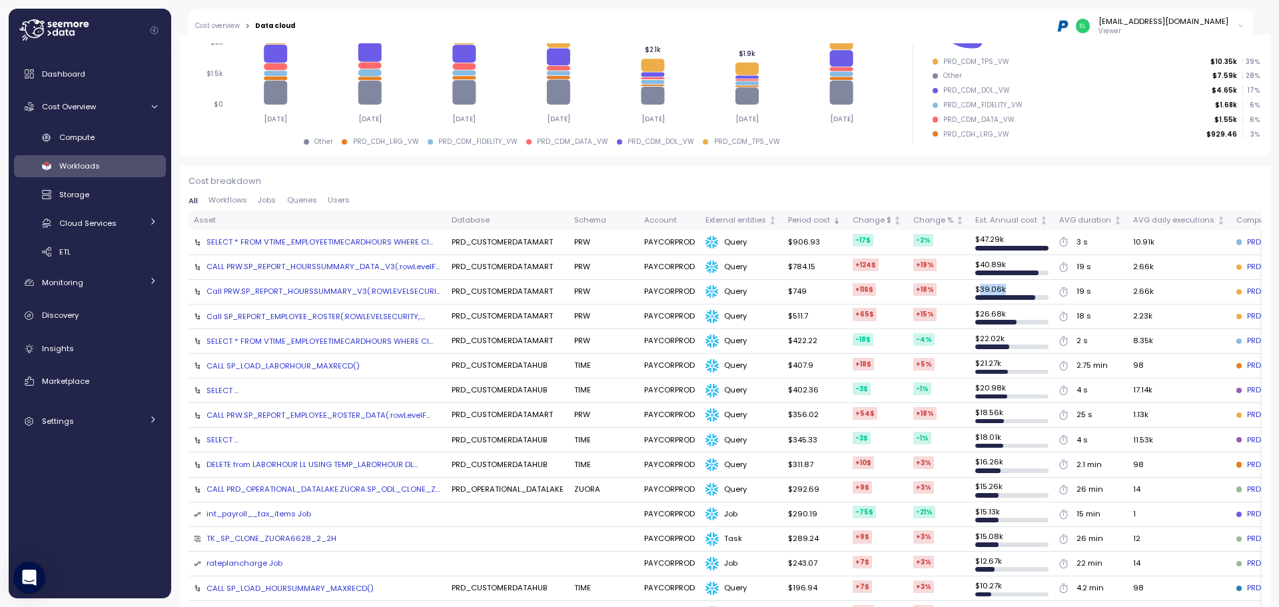
drag, startPoint x: 971, startPoint y: 288, endPoint x: 1013, endPoint y: 289, distance: 42.0
click at [1013, 289] on td "$ 39.06k" at bounding box center [1012, 292] width 84 height 25
click at [1011, 267] on td "$ 40.89k" at bounding box center [1012, 267] width 84 height 25
click at [1009, 280] on td "$ 39.06k" at bounding box center [1012, 292] width 84 height 25
click at [345, 262] on div "CALL PRW.SP_REPORT_HOURSSUMMARY_DATA_V3(:rowLevelF..." at bounding box center [322, 266] width 233 height 11
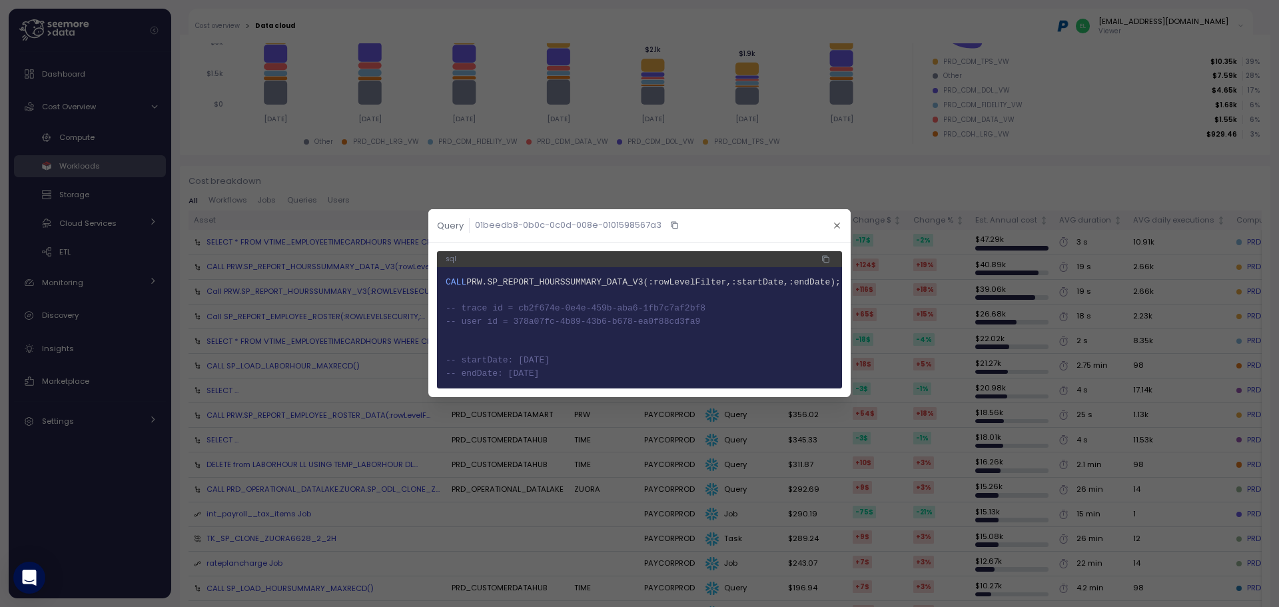
drag, startPoint x: 561, startPoint y: 374, endPoint x: 445, endPoint y: 310, distance: 131.7
click at [445, 310] on code "1 CALL PRW.SP_REPORT_HOURSSUMMARY_DATA_V3(:rowLevelFilter,:startDate,:endDate);…" at bounding box center [639, 328] width 388 height 104
click at [539, 370] on span "-- endDate: [DATE]" at bounding box center [491, 373] width 93 height 10
drag, startPoint x: 842, startPoint y: 228, endPoint x: 750, endPoint y: 254, distance: 95.7
click at [842, 228] on button "button" at bounding box center [836, 225] width 15 height 15
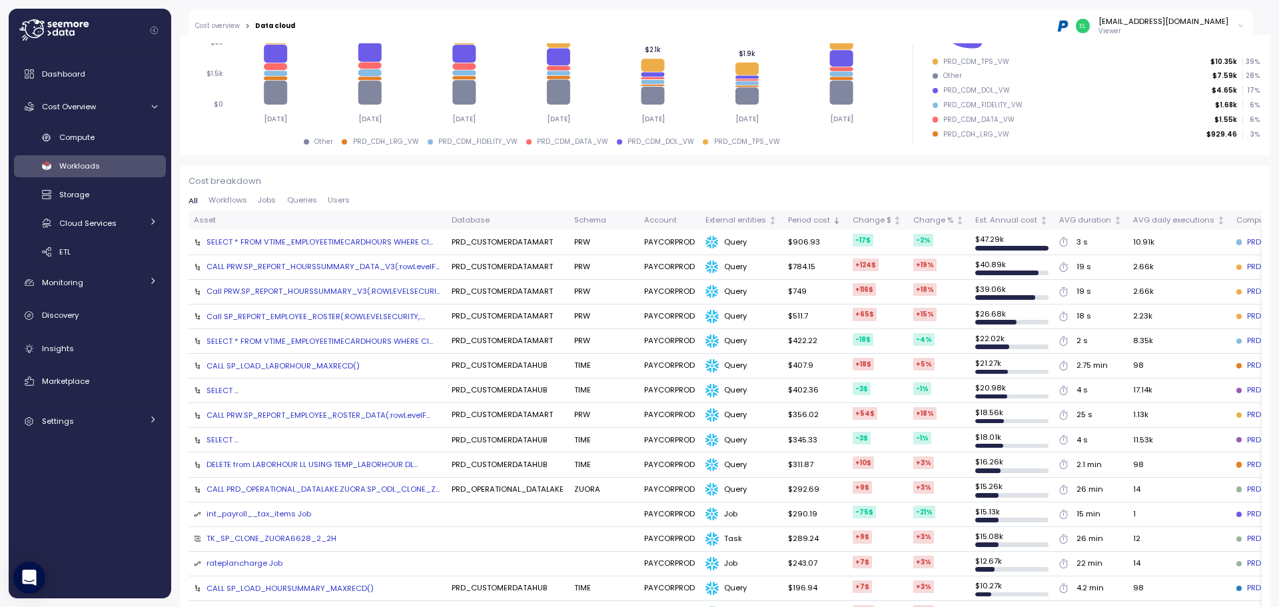
click at [282, 266] on div "CALL PRW.SP_REPORT_HOURSSUMMARY_DATA_V3(:rowLevelF..." at bounding box center [322, 266] width 233 height 11
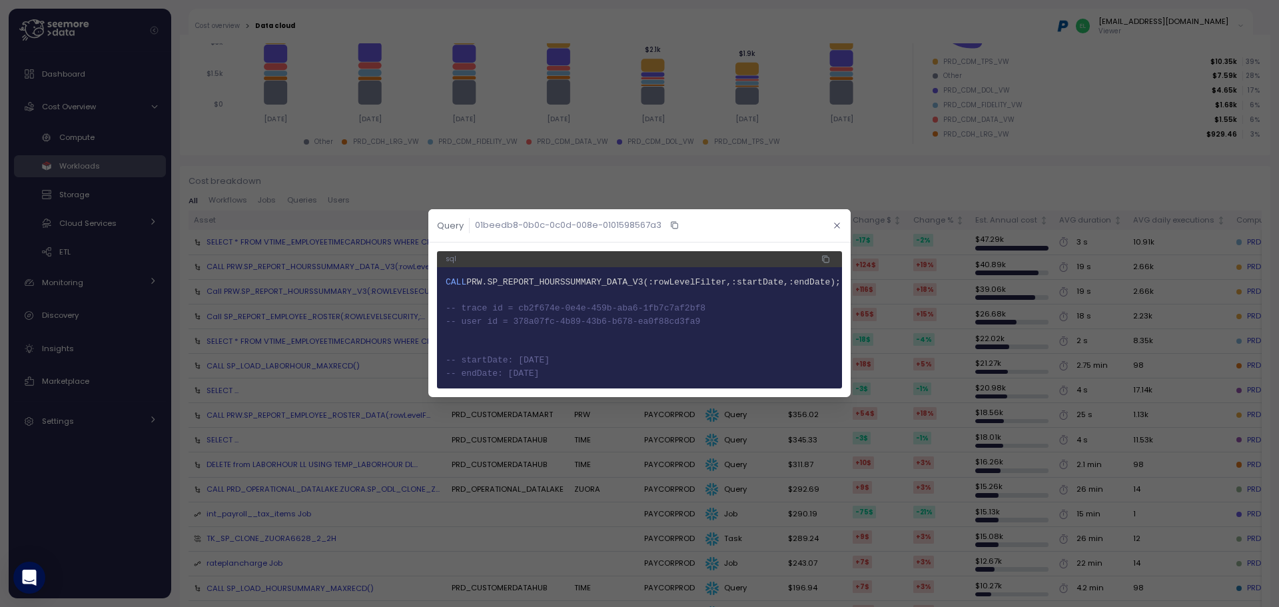
click at [838, 224] on icon "button" at bounding box center [836, 225] width 9 height 9
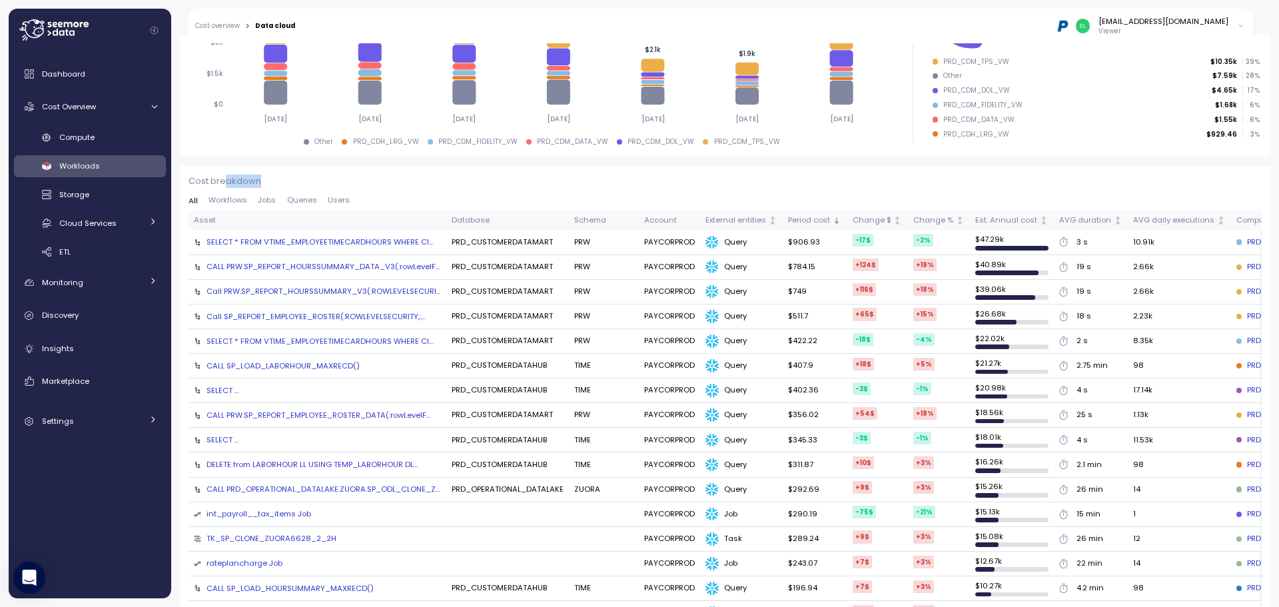
drag, startPoint x: 224, startPoint y: 180, endPoint x: 292, endPoint y: 178, distance: 68.6
click at [292, 178] on p "Cost breakdown" at bounding box center [724, 180] width 1073 height 13
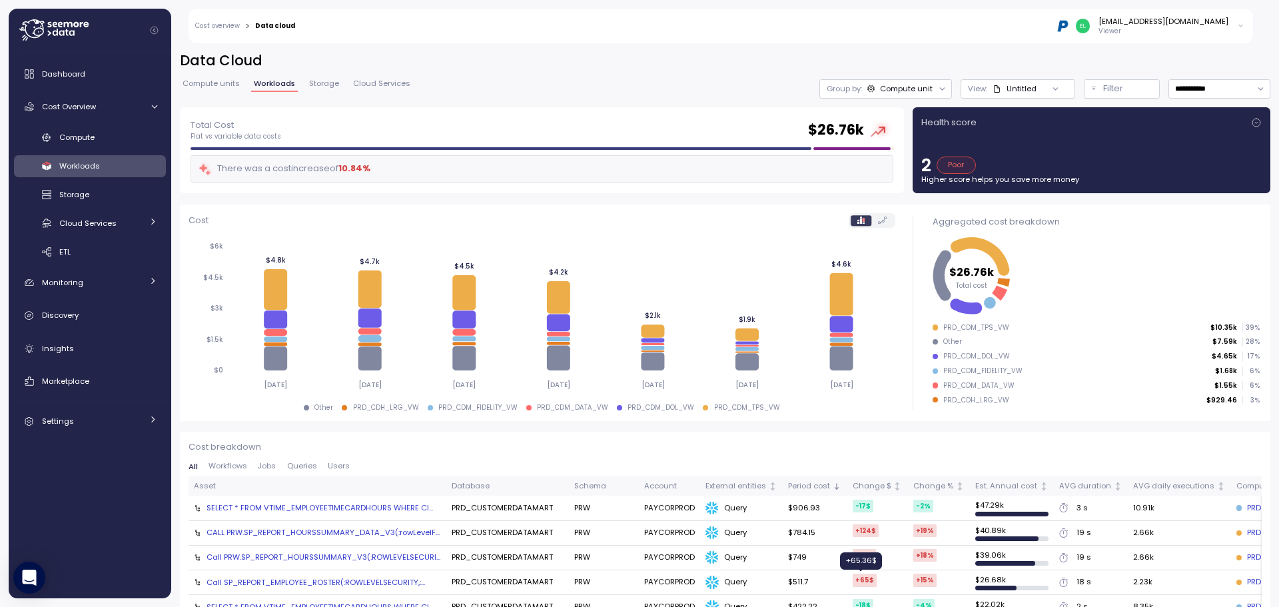
scroll to position [0, 0]
click at [364, 511] on div "SELECT * FROM VTIME_EMPLOYEETIMECARDHOURS WHERE Cl..." at bounding box center [319, 508] width 226 height 11
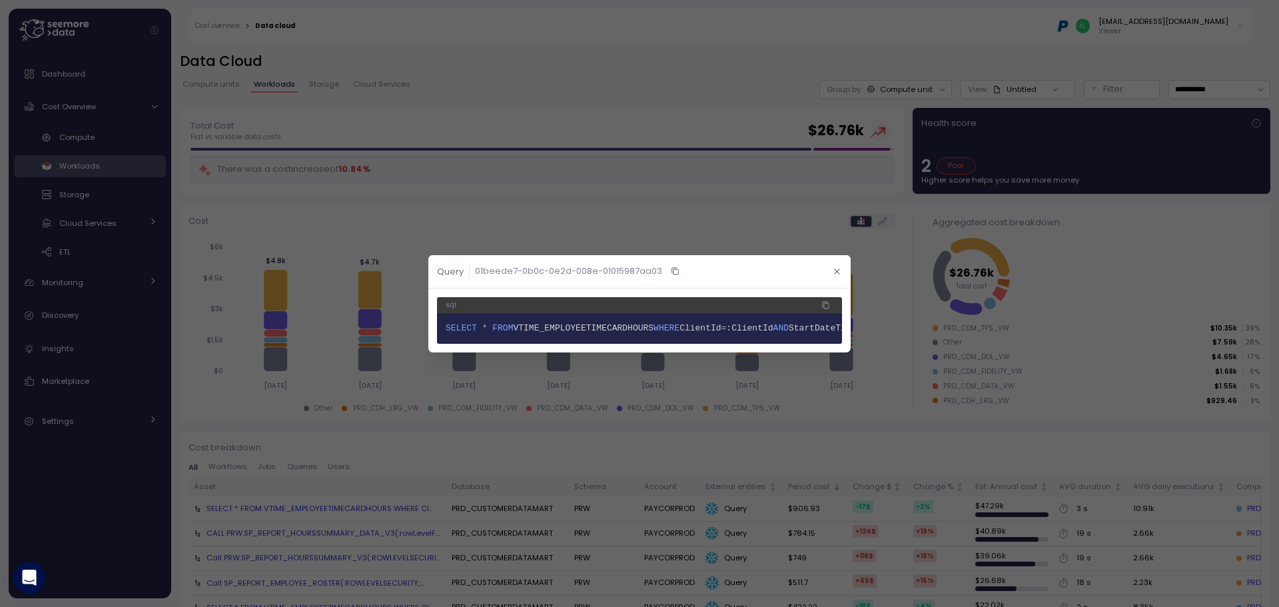
click at [835, 267] on icon "button" at bounding box center [836, 271] width 9 height 9
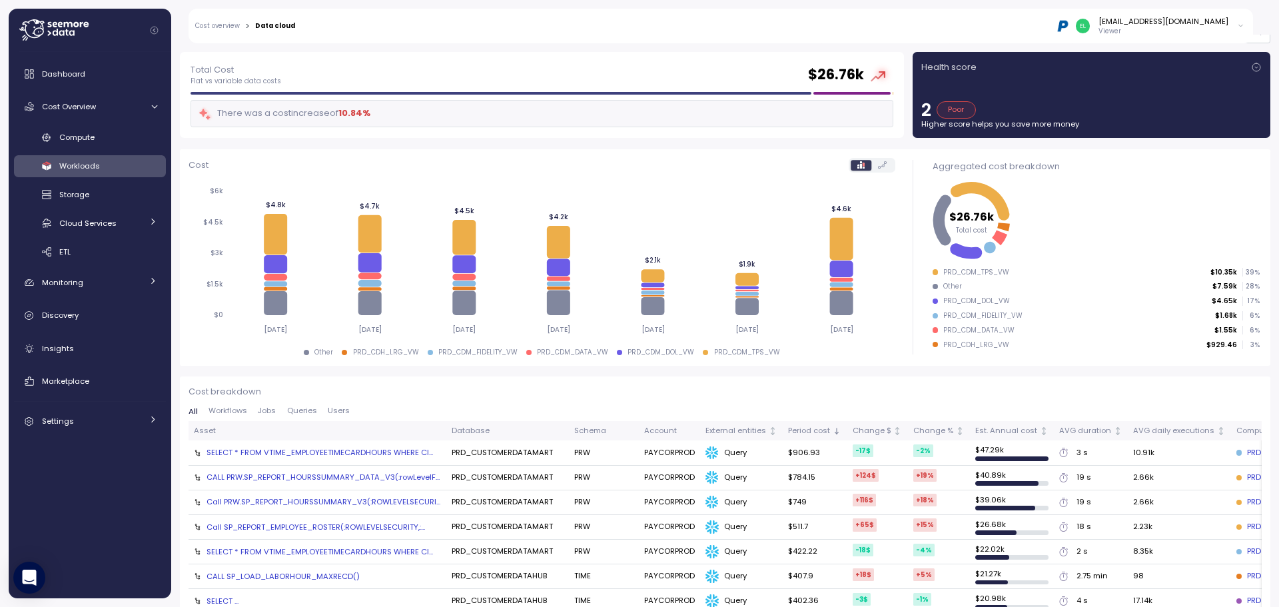
scroll to position [133, 0]
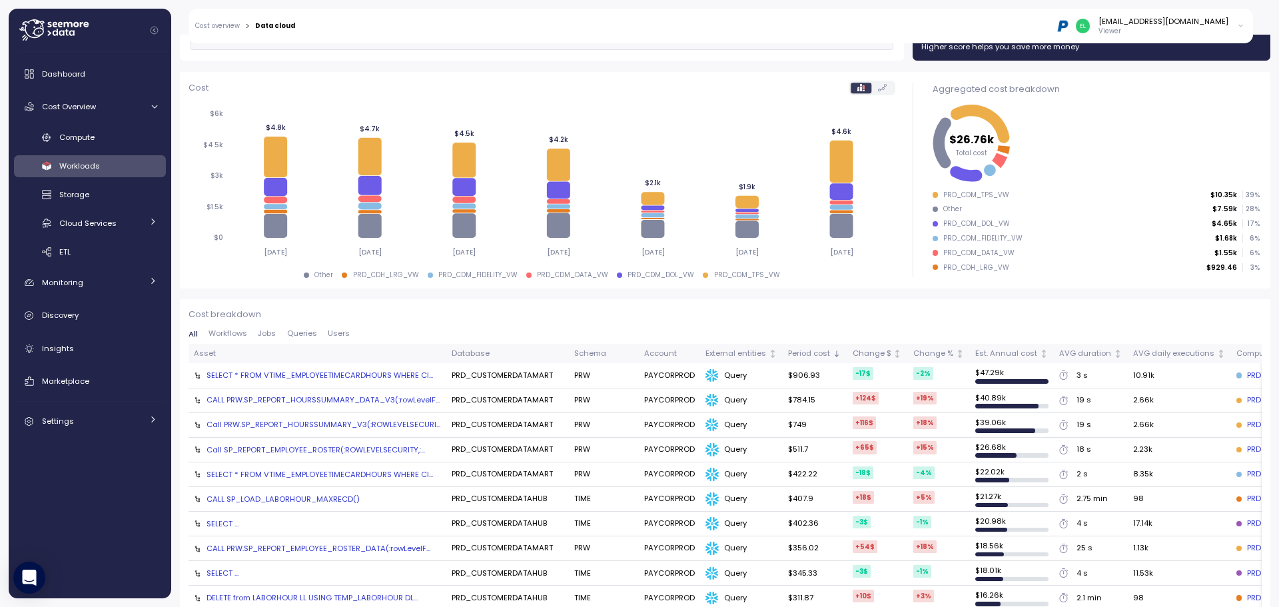
click at [352, 471] on div "SELECT * FROM VTIME_EMPLOYEETIMECARDHOURS WHERE Cl..." at bounding box center [319, 474] width 226 height 11
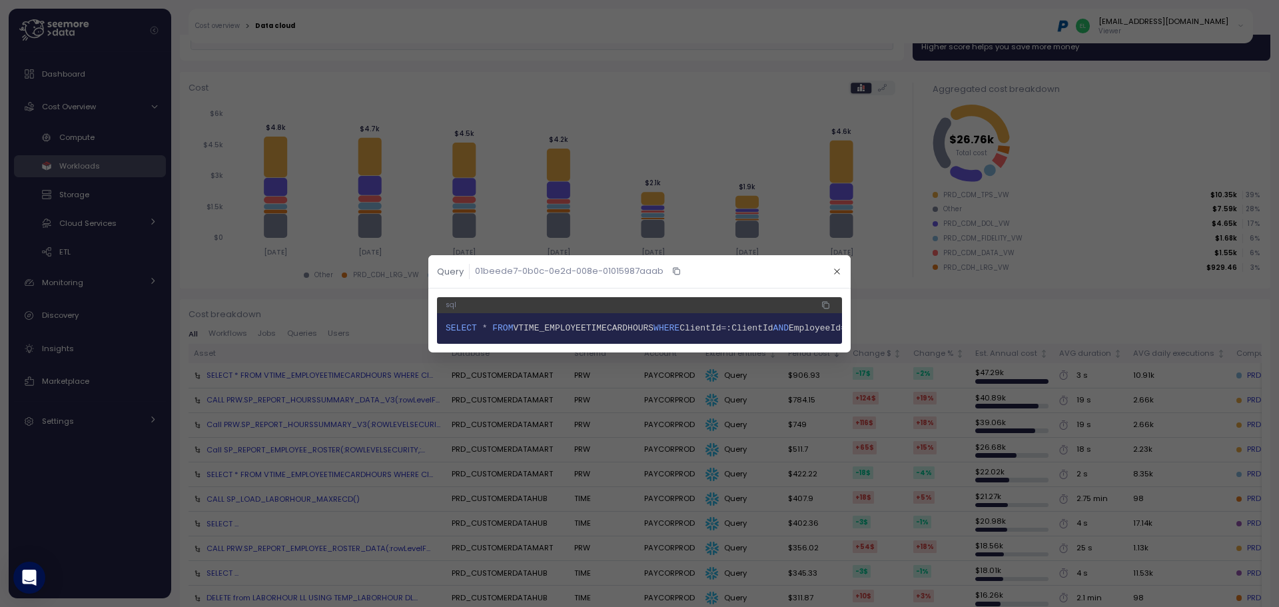
click at [354, 460] on div at bounding box center [639, 303] width 1279 height 607
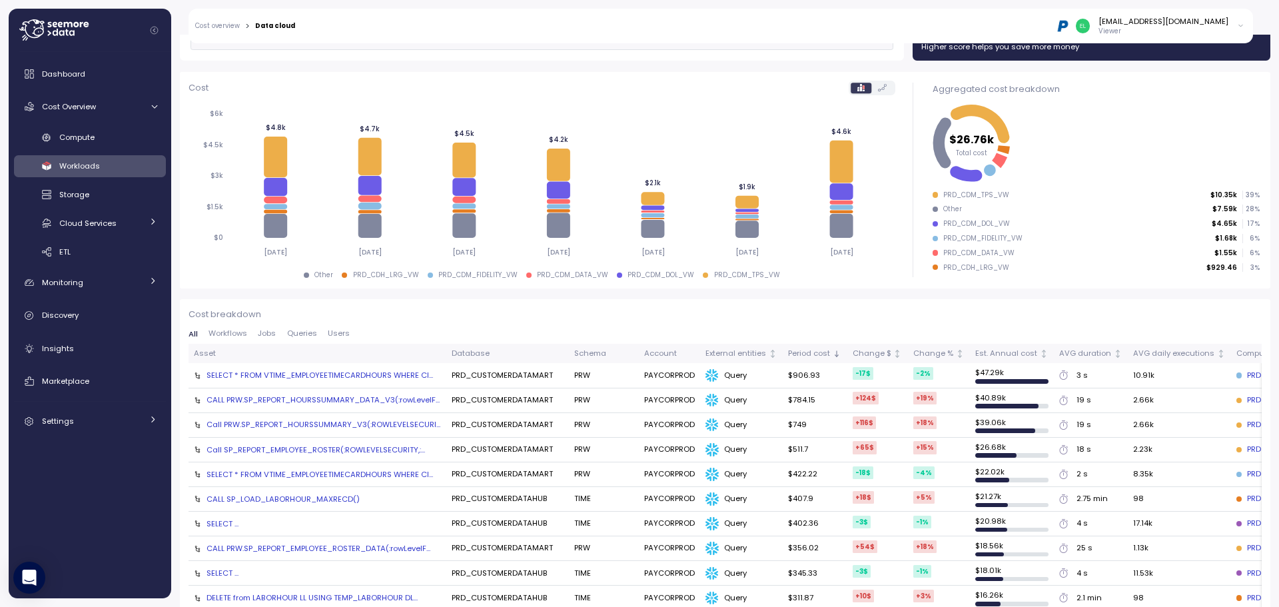
click at [357, 450] on div "Call SP_REPORT_EMPLOYEE_ROSTER(:ROWLEVELSECURITY,:..." at bounding box center [315, 449] width 218 height 11
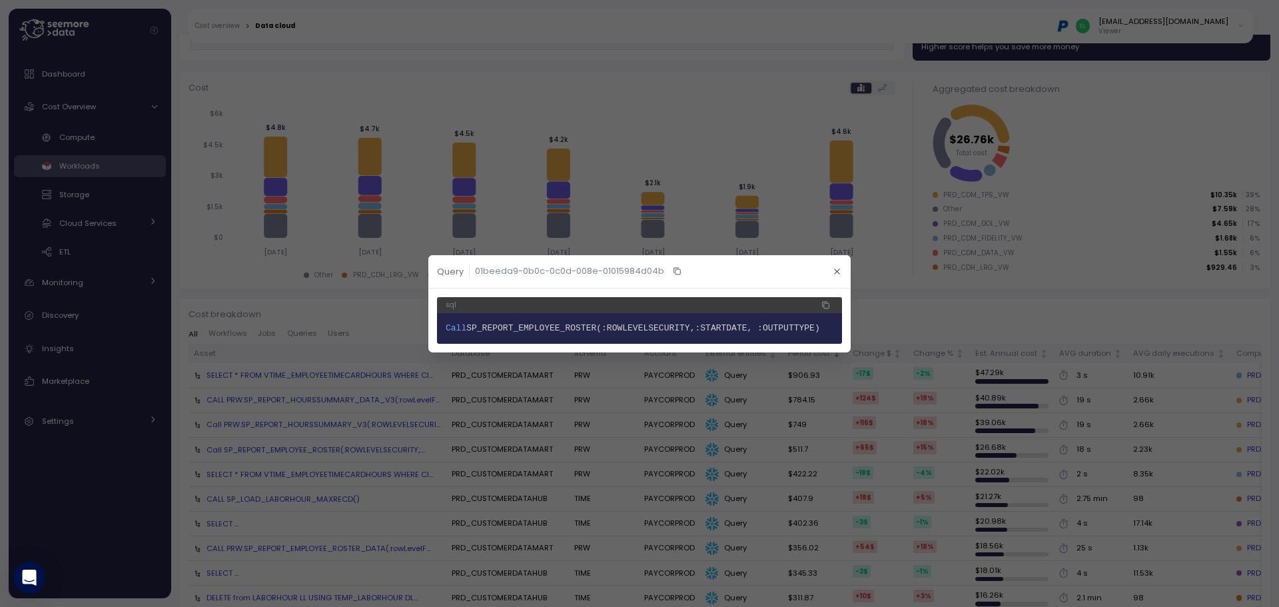
click at [360, 428] on div at bounding box center [639, 303] width 1279 height 607
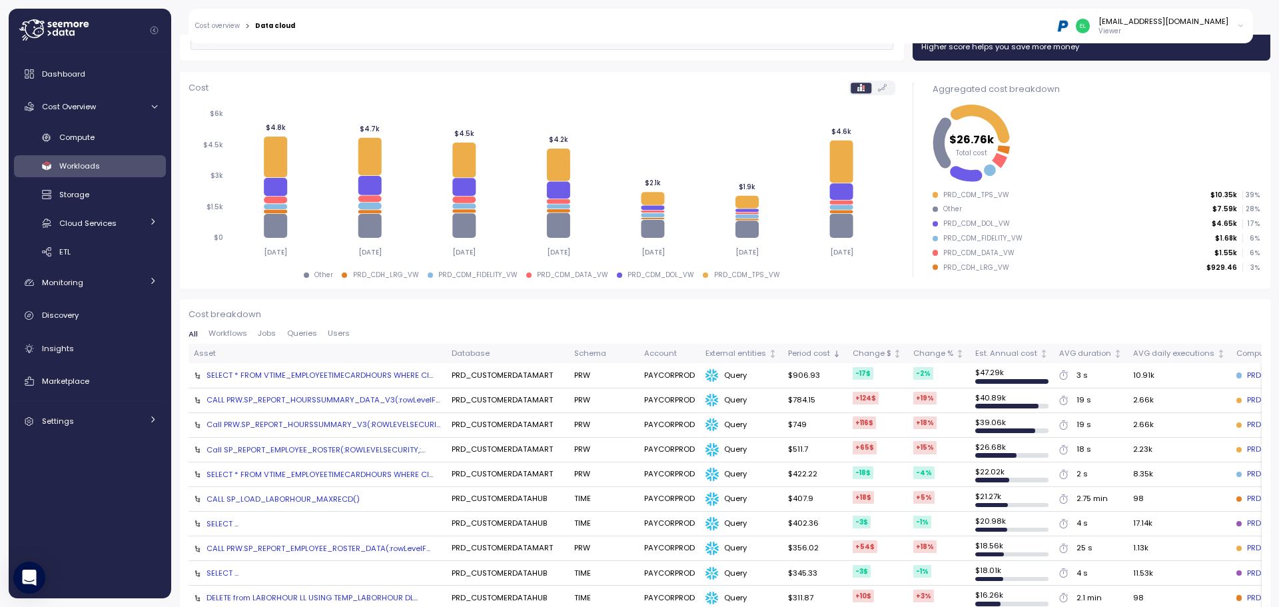
click at [362, 422] on div "Call PRW.SP_REPORT_HOURSSUMMARY_V3(:ROWLEVELSECURI..." at bounding box center [323, 424] width 234 height 11
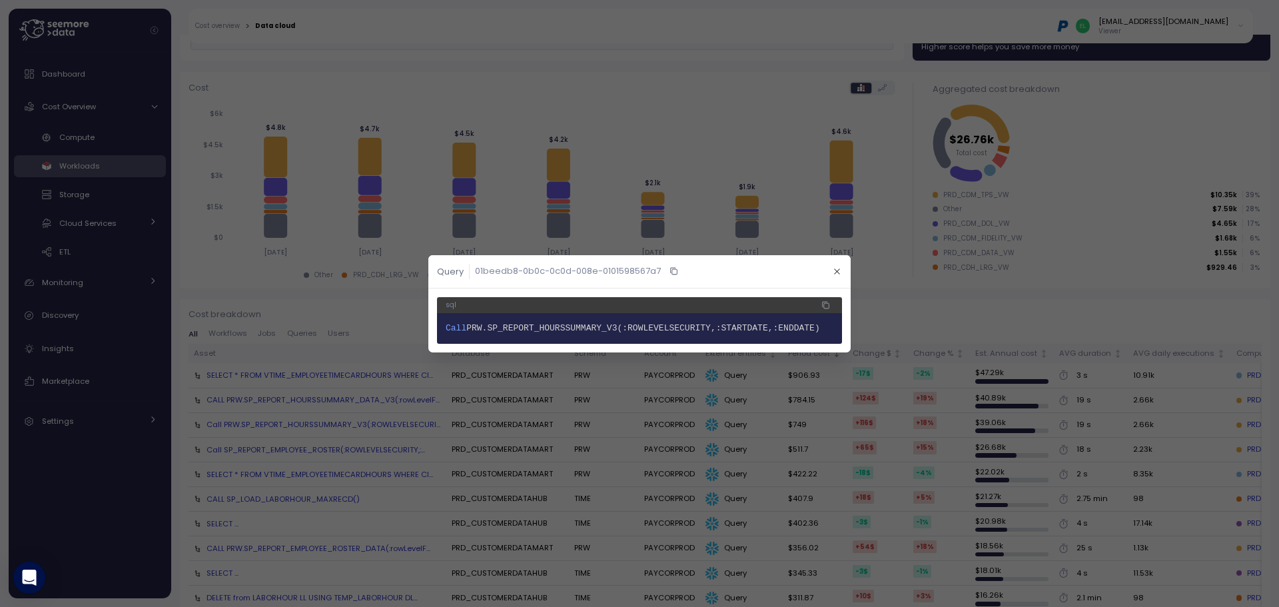
click at [362, 388] on div at bounding box center [639, 303] width 1279 height 607
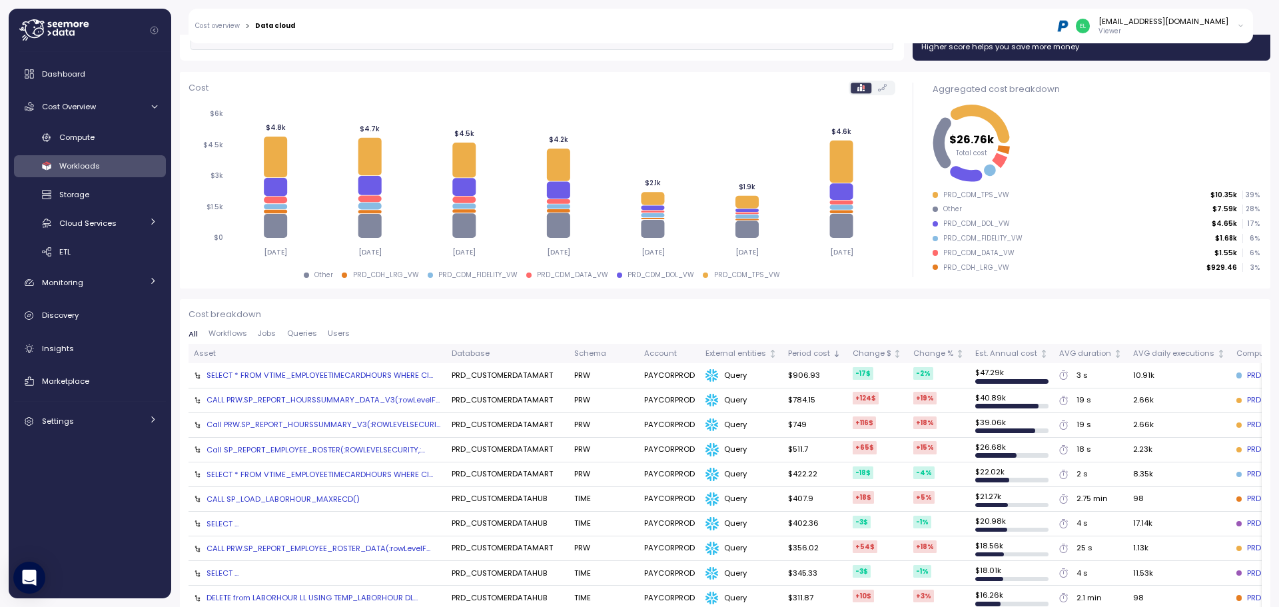
click at [360, 397] on div "CALL PRW.SP_REPORT_HOURSSUMMARY_DATA_V3(:rowLevelF..." at bounding box center [322, 399] width 233 height 11
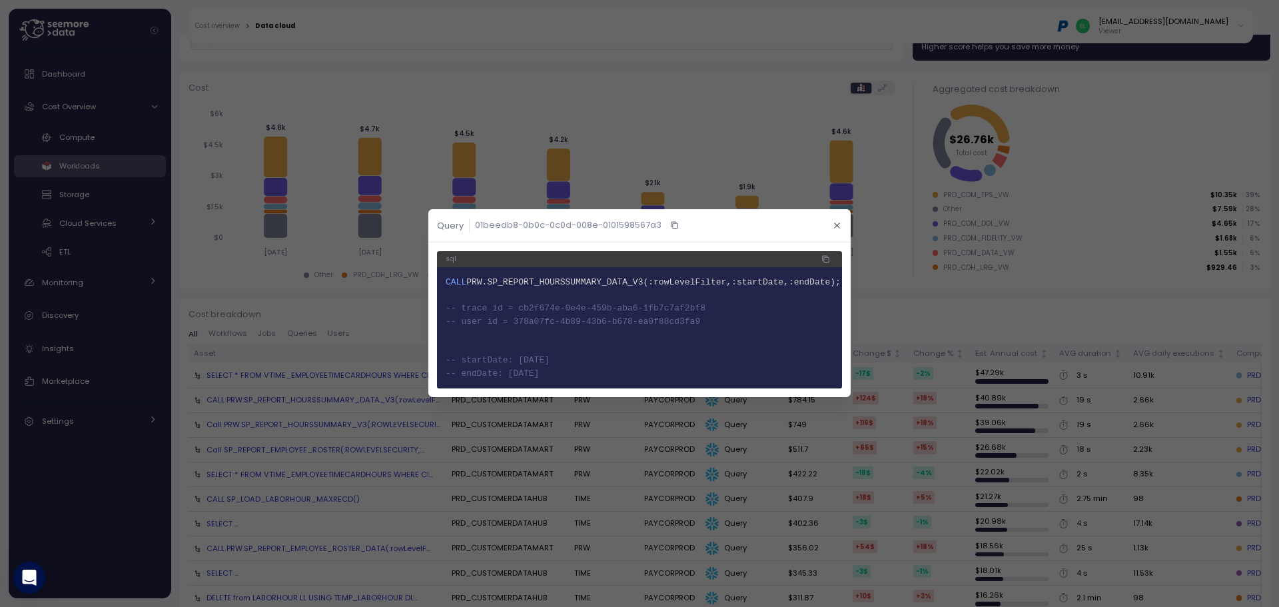
click at [360, 397] on div at bounding box center [639, 303] width 1279 height 607
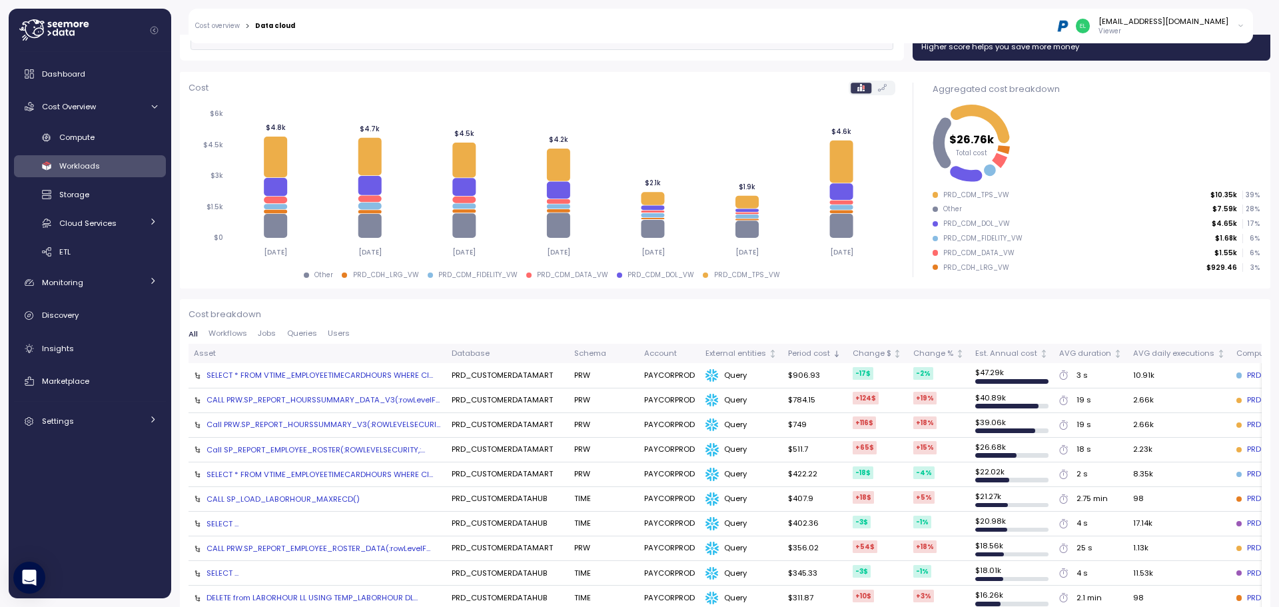
click at [334, 498] on div "CALL SP_LOAD_LABORHOUR_MAXRECD()" at bounding box center [282, 498] width 153 height 11
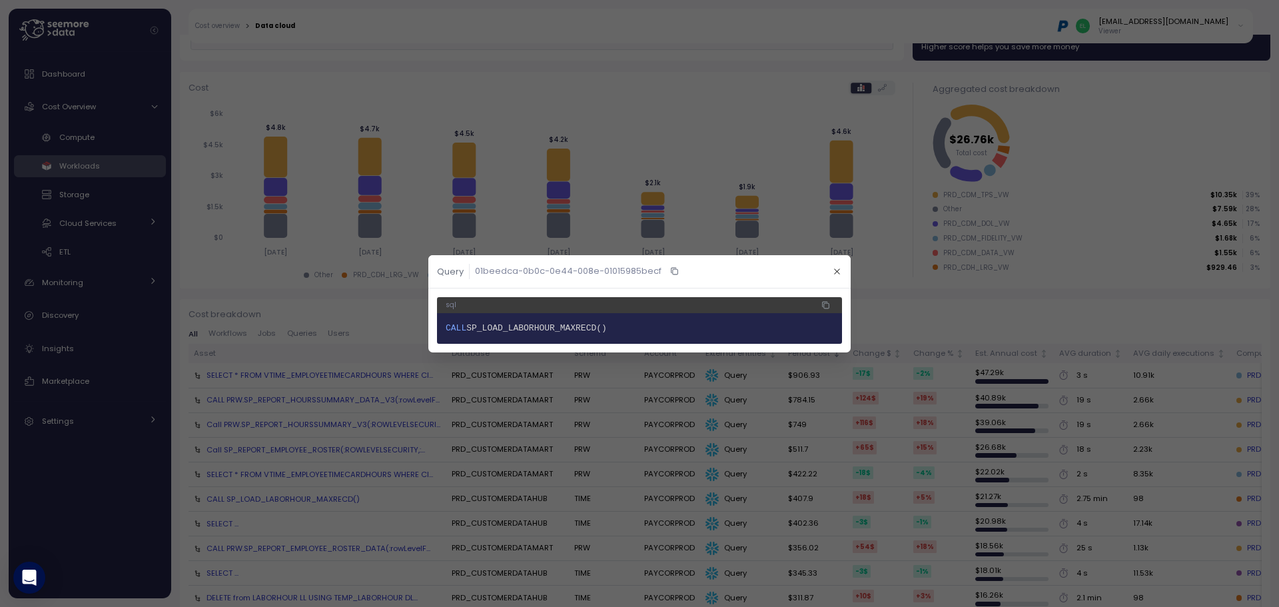
click at [334, 498] on div at bounding box center [639, 303] width 1279 height 607
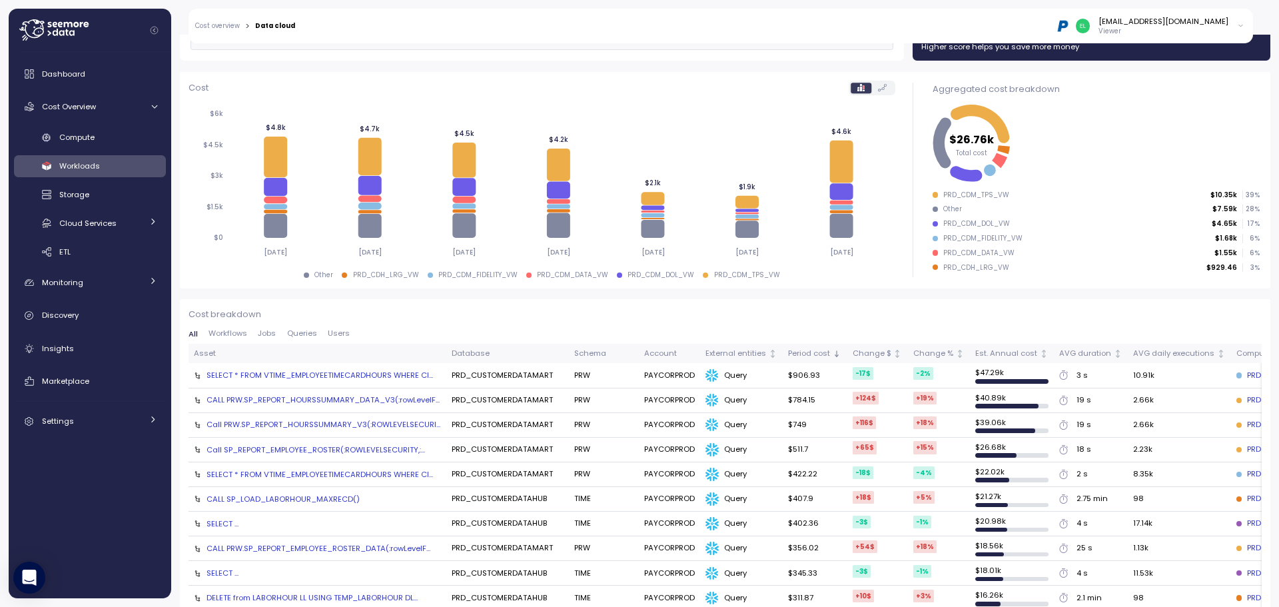
click at [276, 549] on div "CALL PRW.SP_REPORT_EMPLOYEE_ROSTER_DATA(:rowLevelF..." at bounding box center [318, 548] width 224 height 11
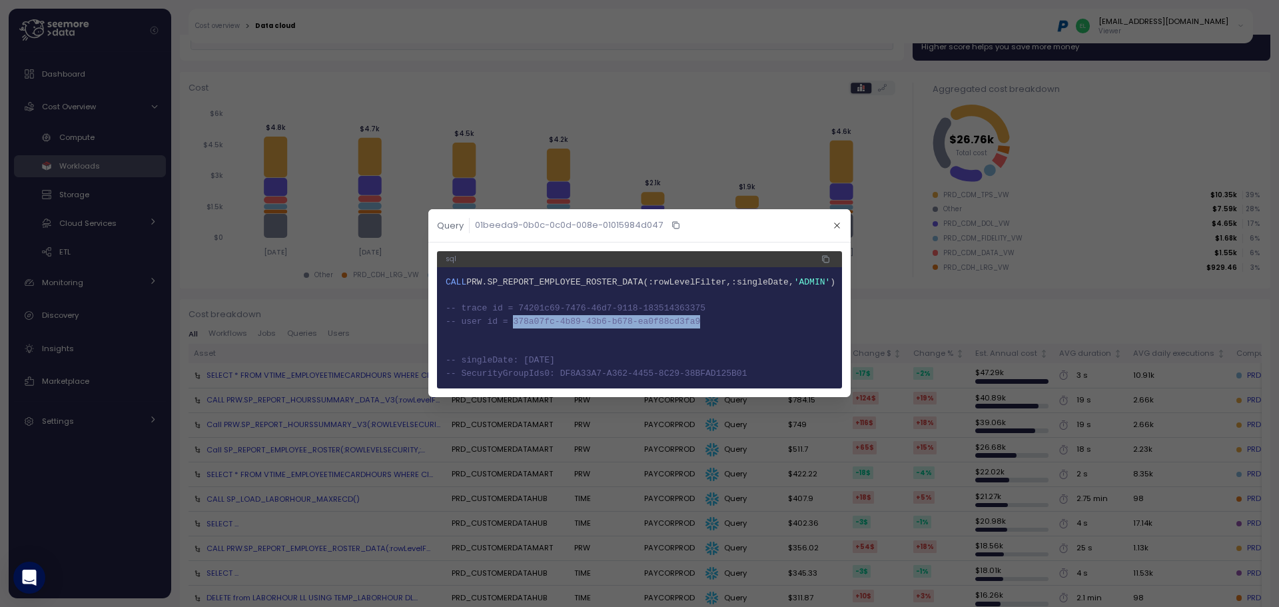
drag, startPoint x: 508, startPoint y: 321, endPoint x: 691, endPoint y: 323, distance: 182.5
click at [691, 323] on span "4 -- user id = 378a07fc-4b89-43b6-b678-ea0f88cd3fa9" at bounding box center [639, 321] width 388 height 13
copy span "378a07fc-4b89-43b6-b678-ea0f88cd3fa9"
drag, startPoint x: 510, startPoint y: 308, endPoint x: 704, endPoint y: 309, distance: 193.8
click at [704, 309] on span "3 -- trace id = 74201c69-7476-46d7-9118-183514363375" at bounding box center [639, 308] width 388 height 13
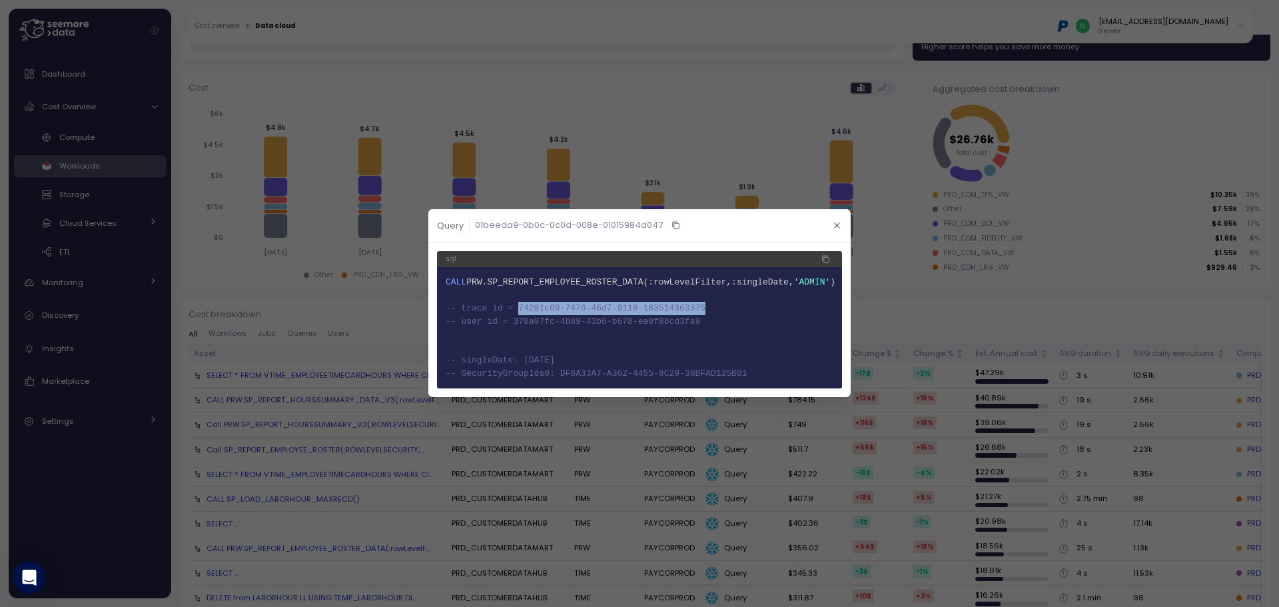
copy span "74201c69-7476-46d7-9118-183514363375"
click at [487, 371] on span "-- SecurityGroupIds0: DF8A33A7-A362-4455-8C29-38BFAD125B01" at bounding box center [595, 373] width 301 height 10
copy span "SecurityGroupIds0"
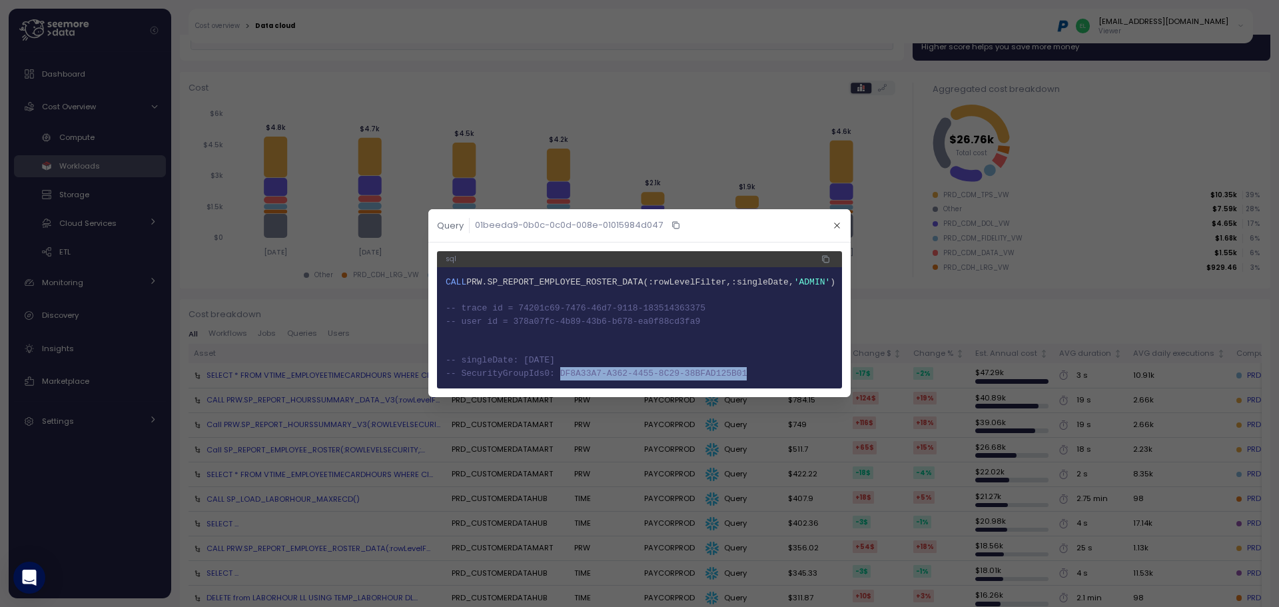
drag, startPoint x: 551, startPoint y: 376, endPoint x: 745, endPoint y: 376, distance: 193.8
click at [745, 376] on span "8 -- SecurityGroupIds0: DF8A33A7-A362-4455-8C29-38BFAD125B01" at bounding box center [639, 373] width 388 height 13
copy span "DF8A33A7-A362-4455-8C29-38BFAD125B01"
